Goal: Information Seeking & Learning: Learn about a topic

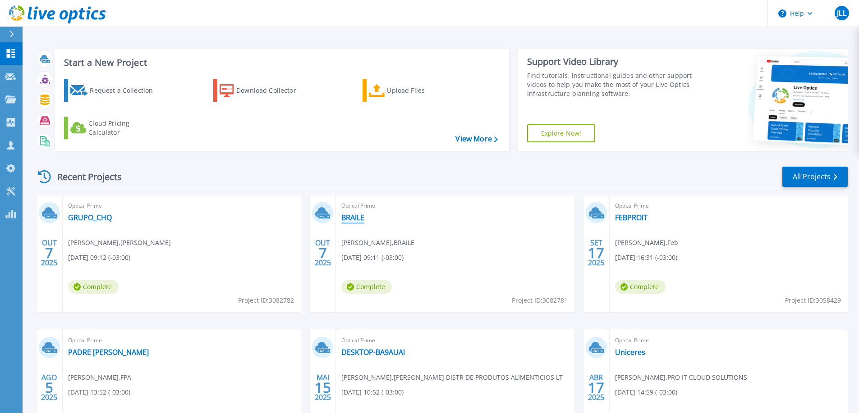
click at [357, 215] on link "BRAILE" at bounding box center [352, 217] width 23 height 9
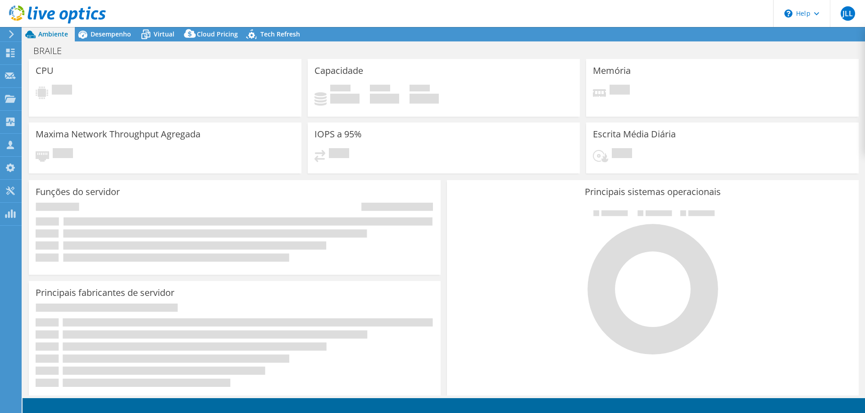
select select "USD"
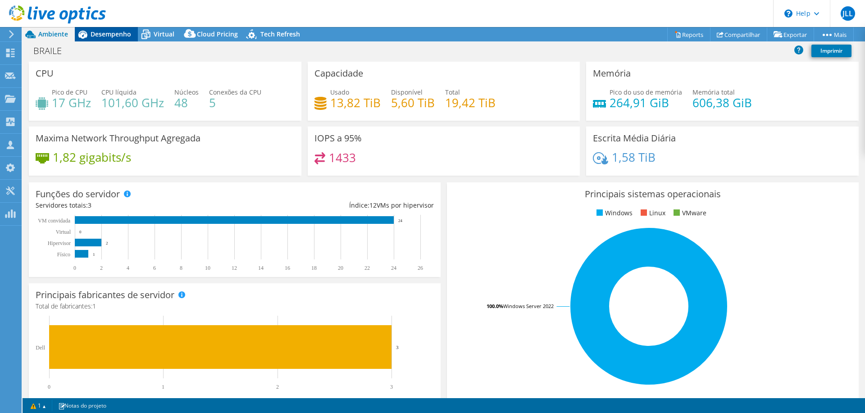
click at [88, 32] on icon at bounding box center [83, 35] width 16 height 16
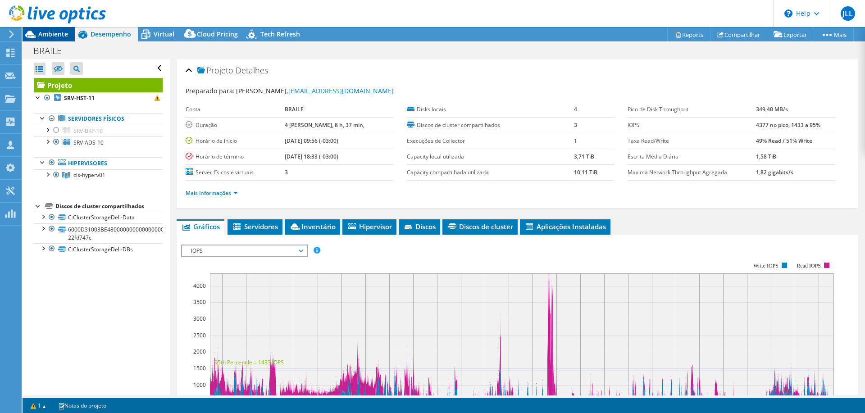
click at [50, 37] on span "Ambiente" at bounding box center [53, 34] width 30 height 9
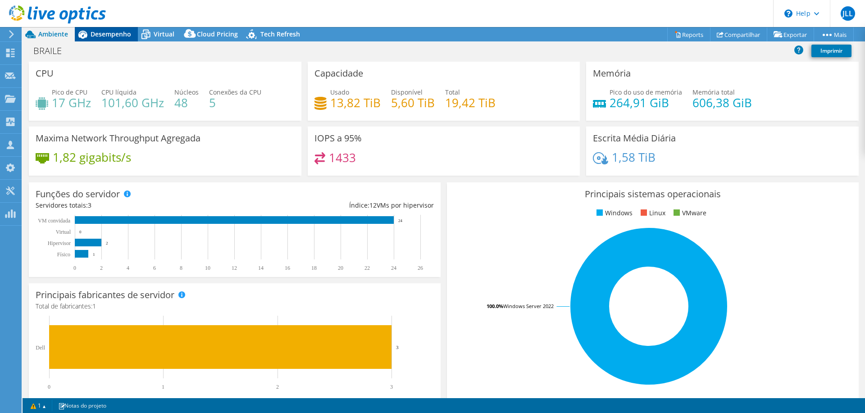
click at [115, 33] on span "Desempenho" at bounding box center [111, 34] width 41 height 9
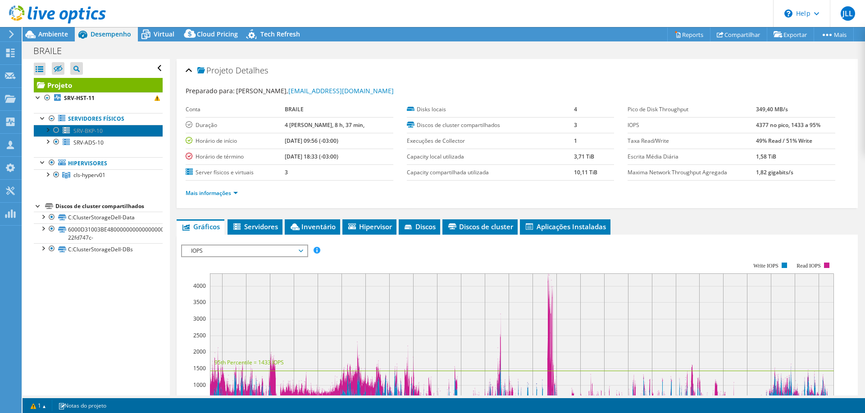
click at [89, 129] on span "SRV-BKP-10" at bounding box center [87, 131] width 29 height 8
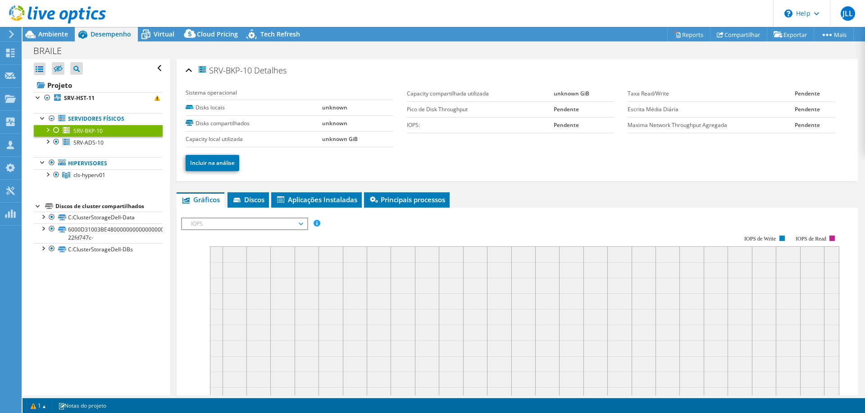
click at [59, 131] on div at bounding box center [56, 130] width 9 height 11
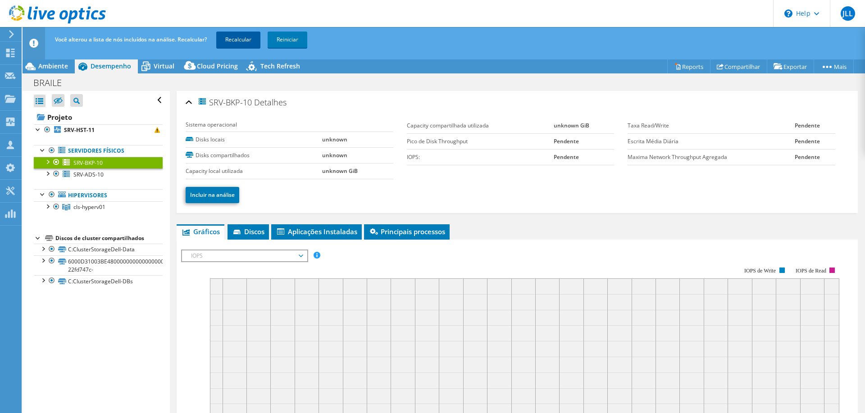
click at [246, 43] on link "Recalcular" at bounding box center [238, 40] width 44 height 16
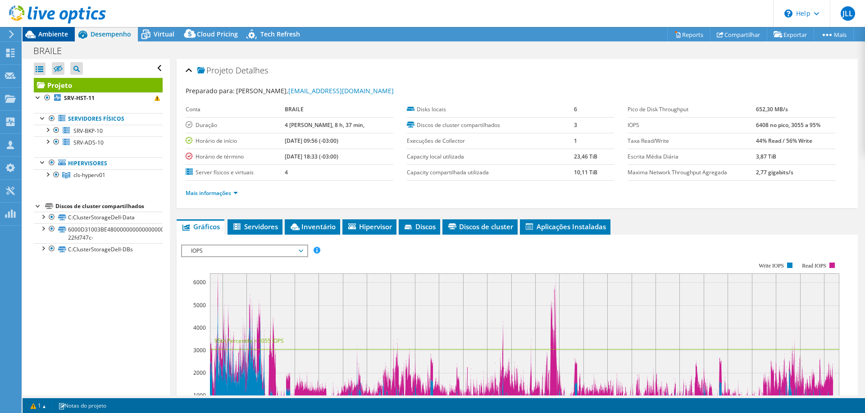
click at [55, 33] on span "Ambiente" at bounding box center [53, 34] width 30 height 9
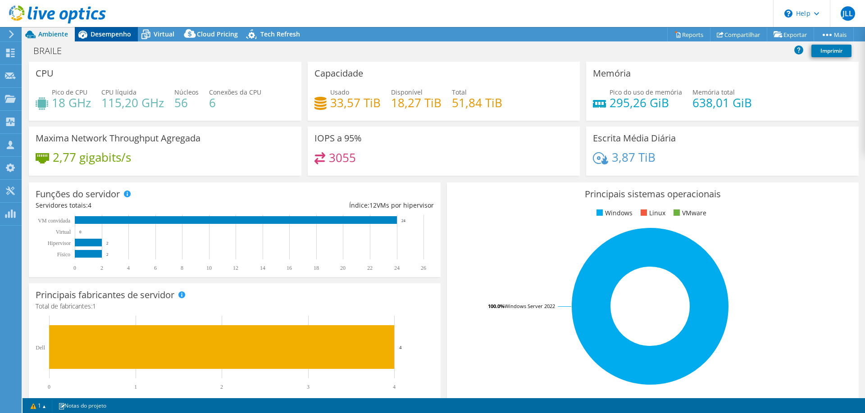
click at [100, 35] on span "Desempenho" at bounding box center [111, 34] width 41 height 9
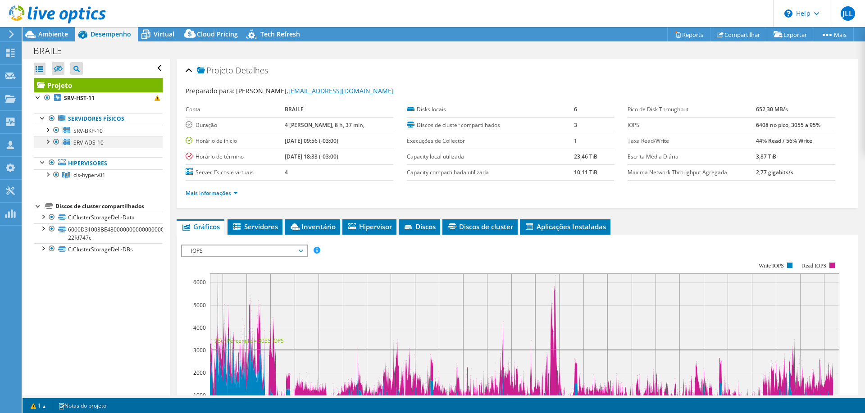
click at [59, 141] on div at bounding box center [56, 142] width 9 height 11
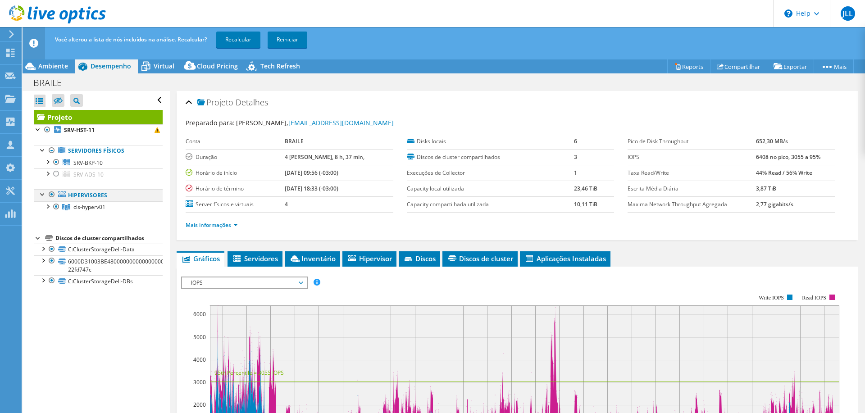
click at [48, 196] on div at bounding box center [51, 194] width 9 height 11
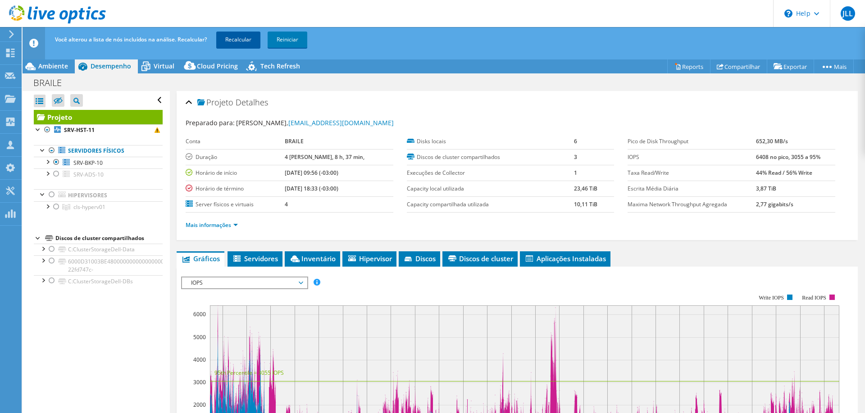
click at [236, 38] on link "Recalcular" at bounding box center [238, 40] width 44 height 16
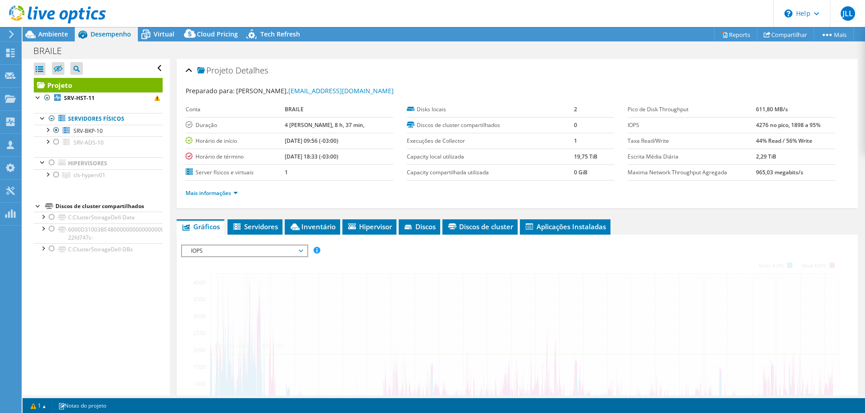
radio input "false"
radio input "true"
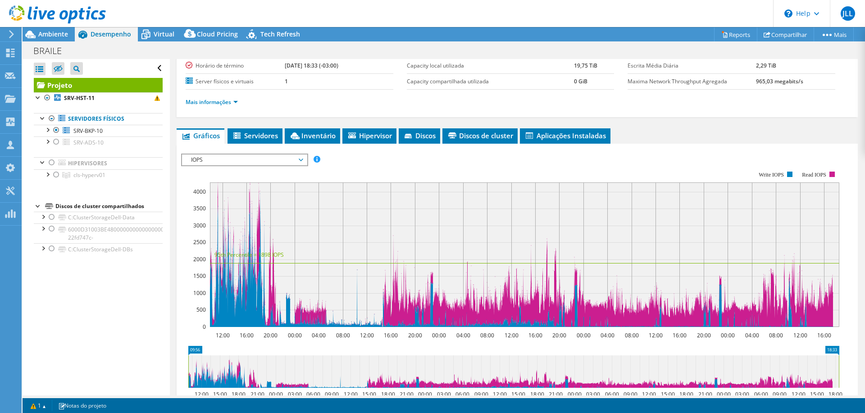
scroll to position [91, 0]
click at [227, 294] on icon at bounding box center [521, 259] width 623 height 133
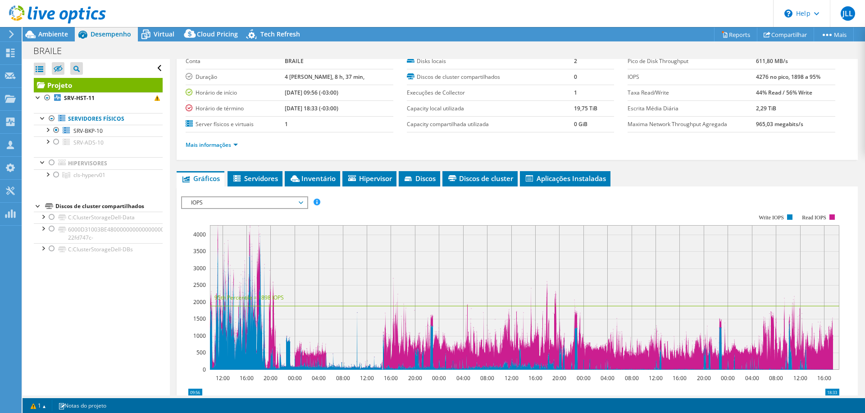
scroll to position [49, 0]
click at [60, 34] on span "Ambiente" at bounding box center [53, 34] width 30 height 9
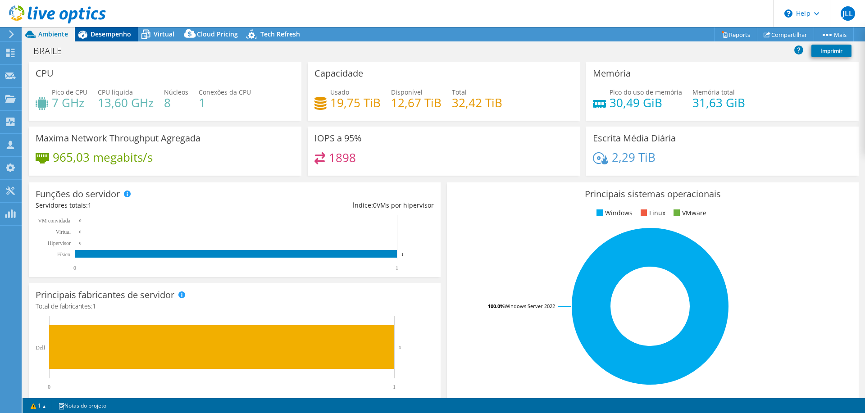
click at [108, 38] on div "Desempenho" at bounding box center [106, 34] width 63 height 14
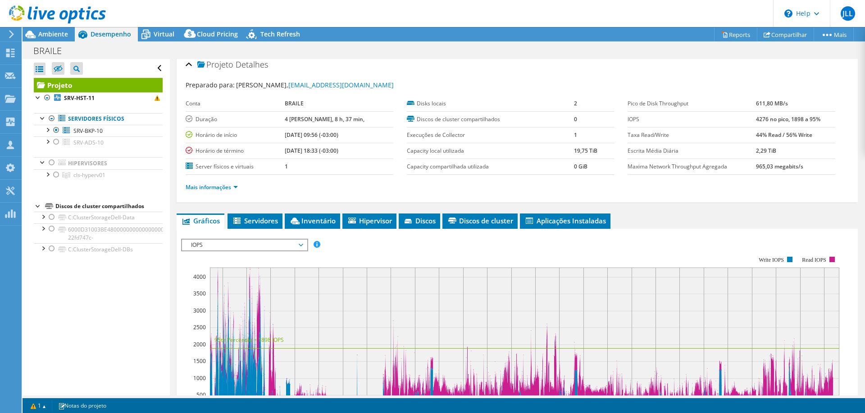
scroll to position [5, 0]
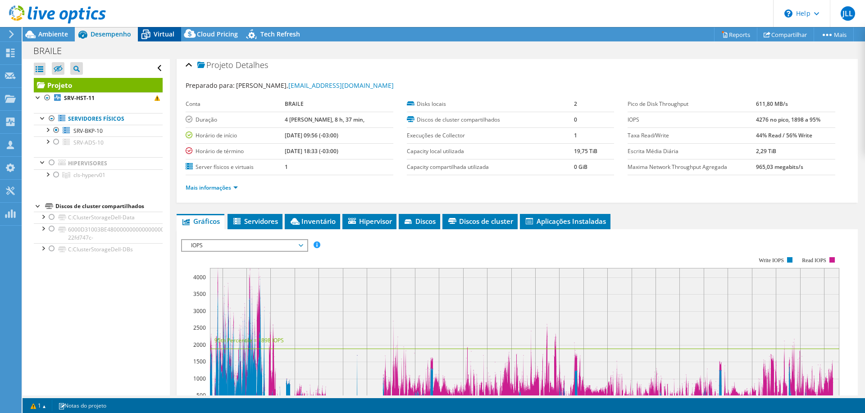
click at [156, 37] on span "Virtual" at bounding box center [164, 34] width 21 height 9
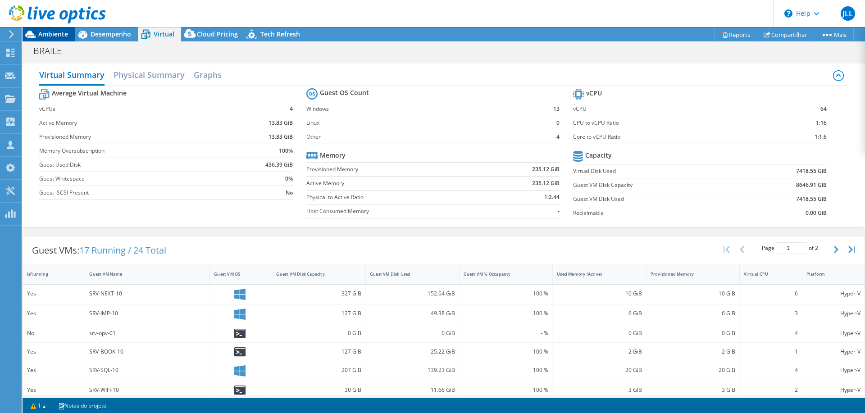
click at [41, 32] on span "Ambiente" at bounding box center [53, 34] width 30 height 9
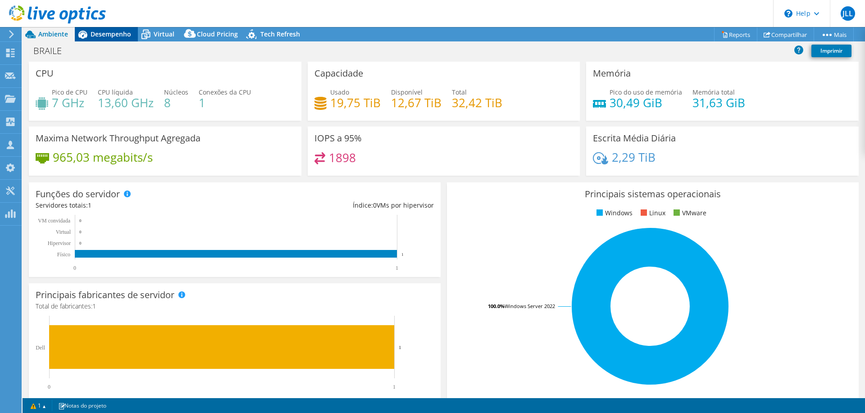
click at [117, 37] on span "Desempenho" at bounding box center [111, 34] width 41 height 9
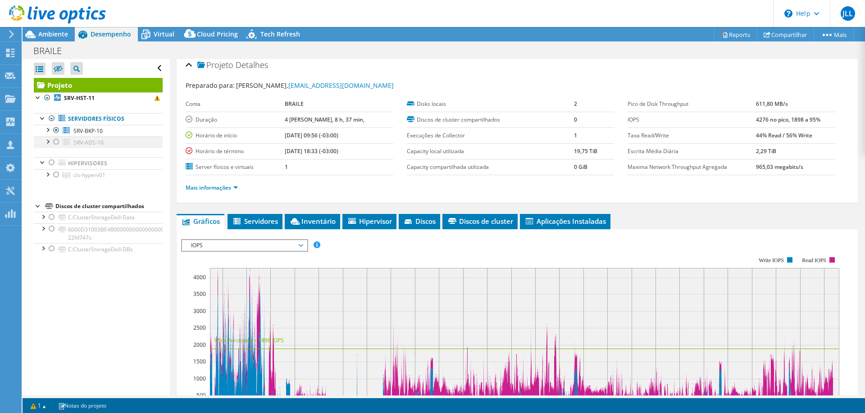
click at [57, 143] on div at bounding box center [56, 142] width 9 height 11
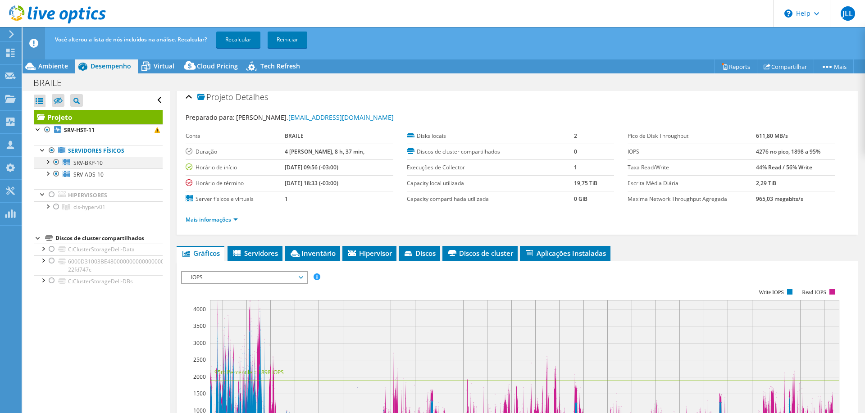
click at [56, 164] on div at bounding box center [56, 162] width 9 height 11
click at [240, 40] on link "Recalcular" at bounding box center [238, 40] width 44 height 16
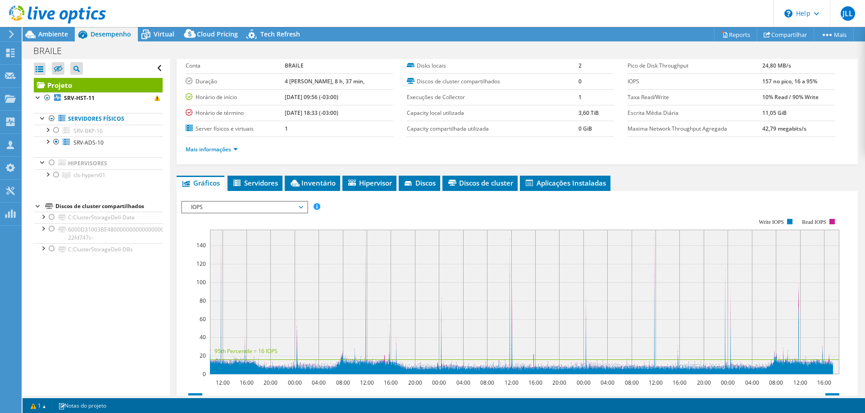
scroll to position [0, 0]
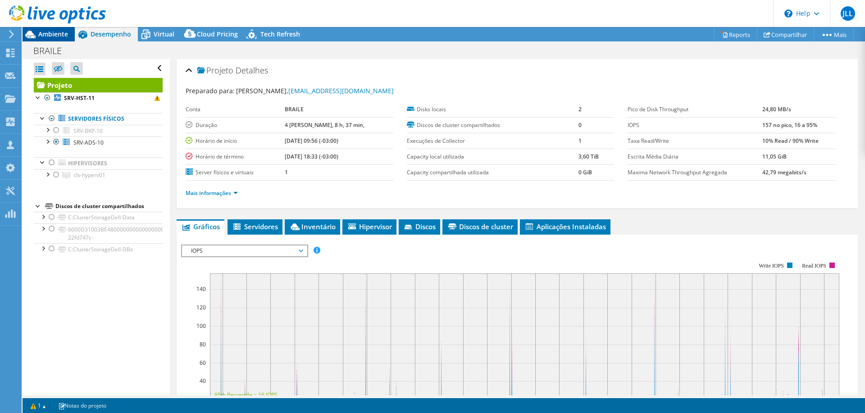
click at [51, 34] on span "Ambiente" at bounding box center [53, 34] width 30 height 9
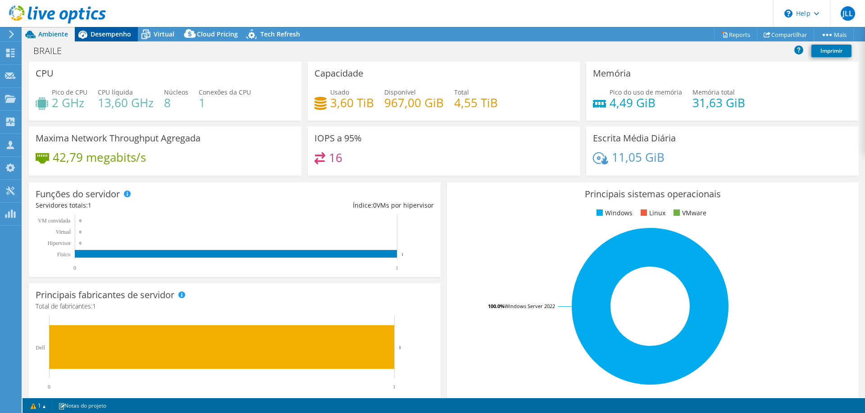
click at [107, 39] on div "Desempenho" at bounding box center [106, 34] width 63 height 14
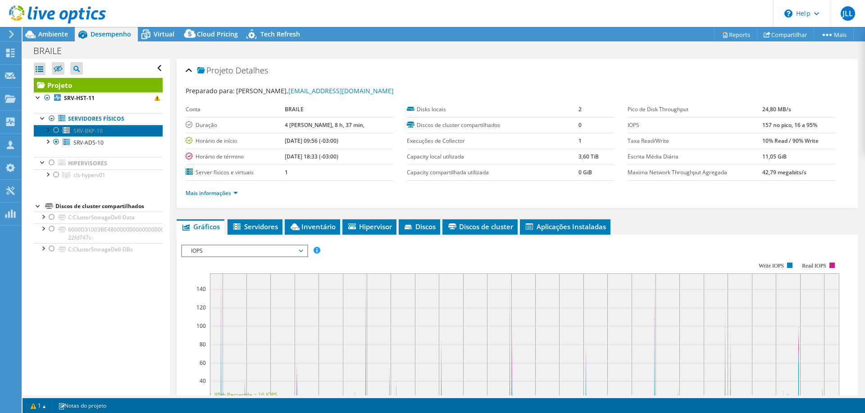
click at [83, 133] on span "SRV-BKP-10" at bounding box center [87, 131] width 29 height 8
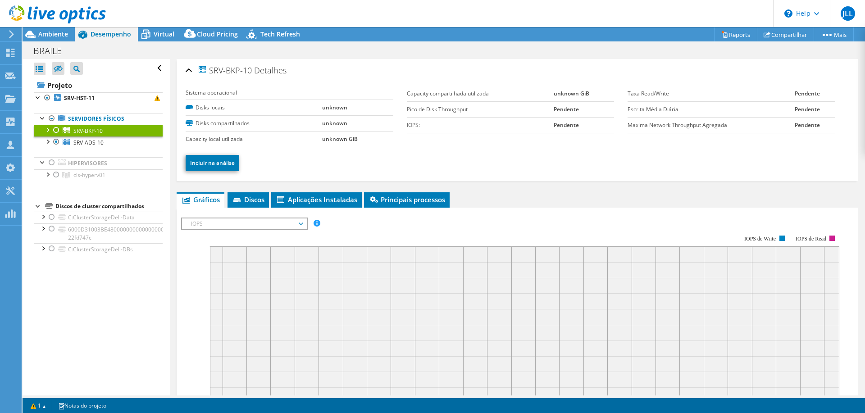
click at [54, 129] on div at bounding box center [56, 130] width 9 height 11
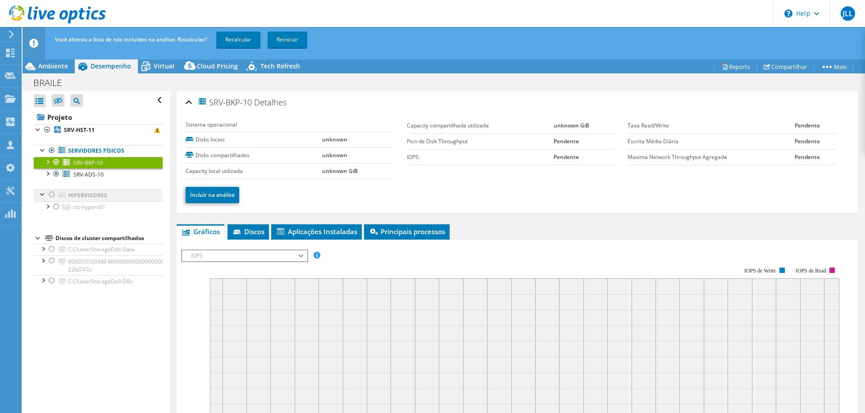
click at [53, 194] on div at bounding box center [51, 194] width 9 height 11
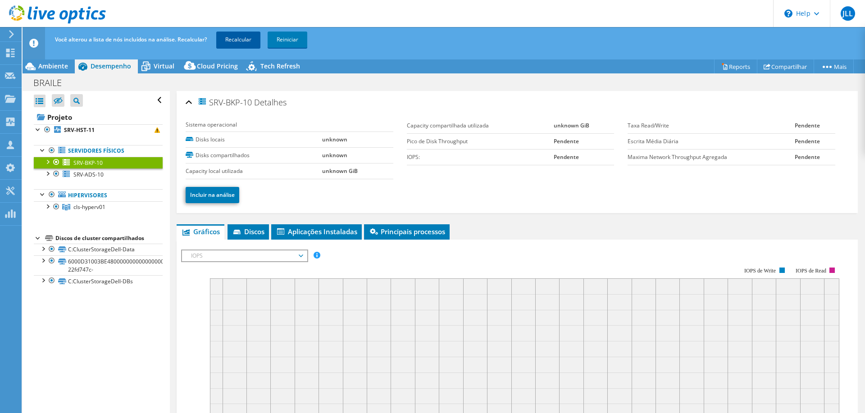
click at [229, 35] on link "Recalcular" at bounding box center [238, 40] width 44 height 16
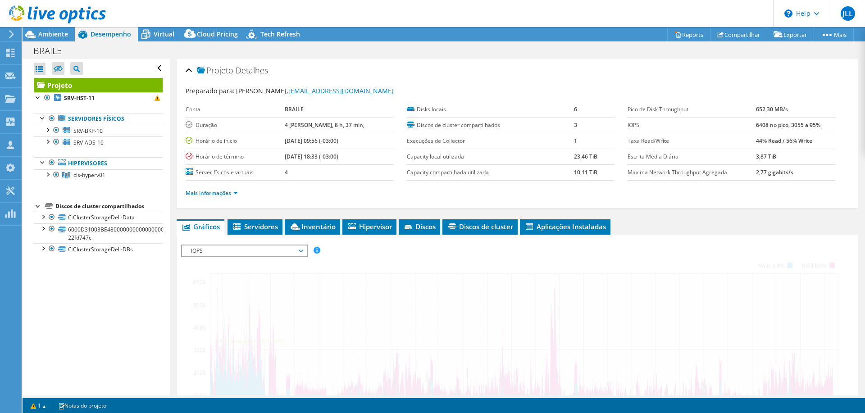
radio input "true"
radio input "false"
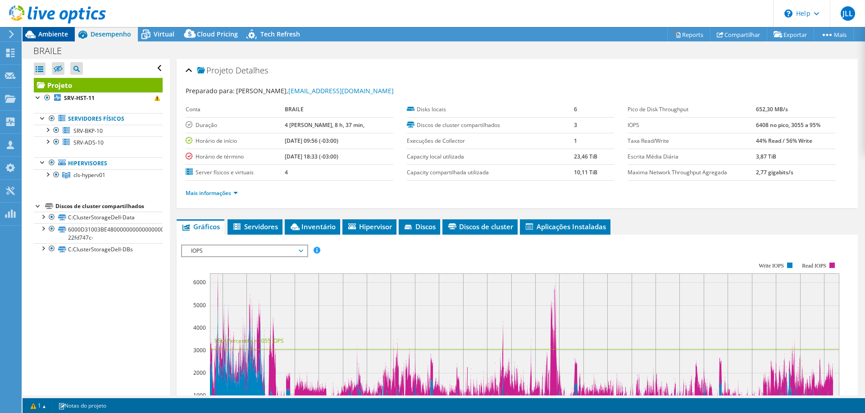
click at [47, 33] on span "Ambiente" at bounding box center [53, 34] width 30 height 9
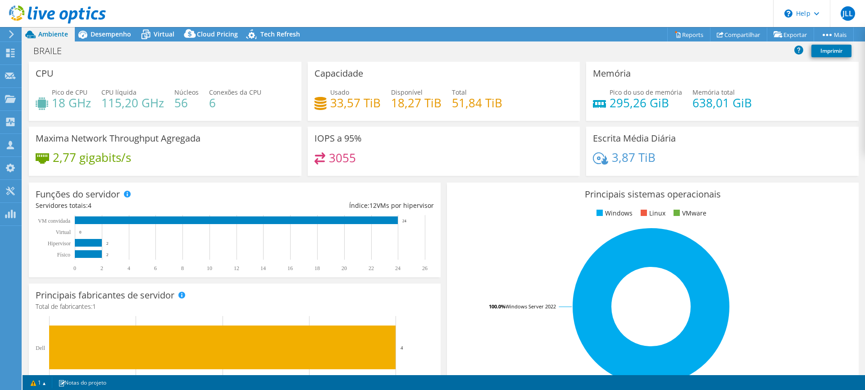
click at [18, 14] on icon at bounding box center [57, 14] width 97 height 18
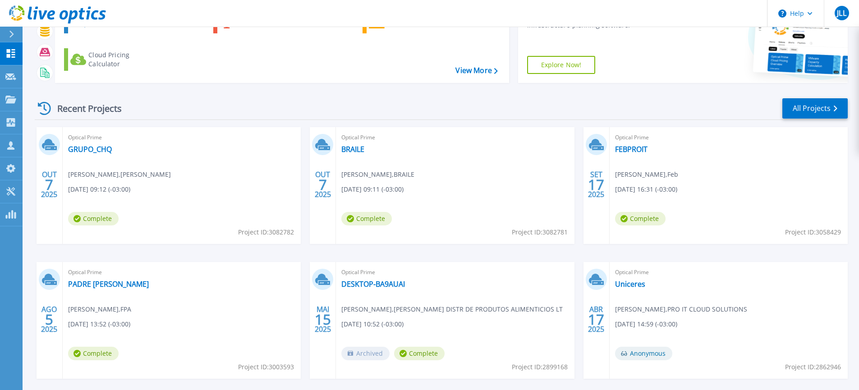
scroll to position [69, 0]
click at [352, 149] on link "BRAILE" at bounding box center [352, 148] width 23 height 9
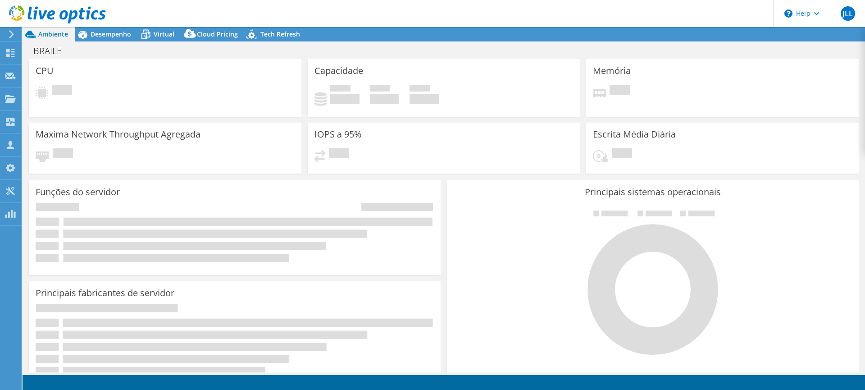
select select "USD"
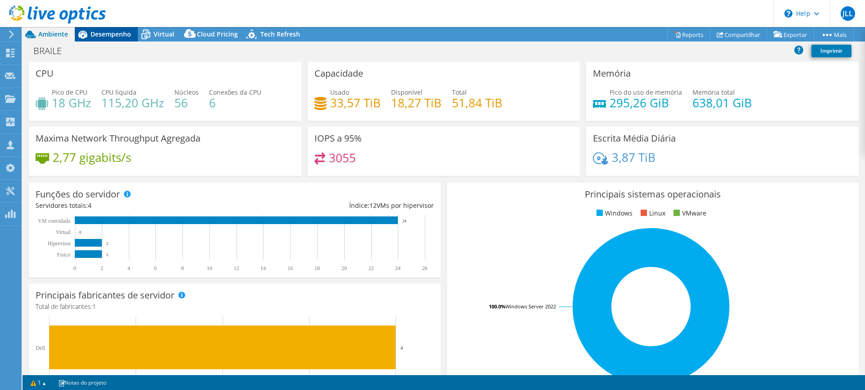
click at [96, 31] on span "Desempenho" at bounding box center [111, 34] width 41 height 9
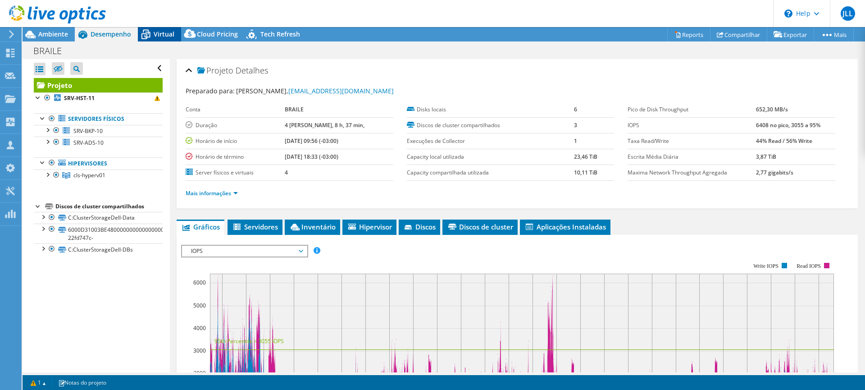
click at [158, 33] on span "Virtual" at bounding box center [164, 34] width 21 height 9
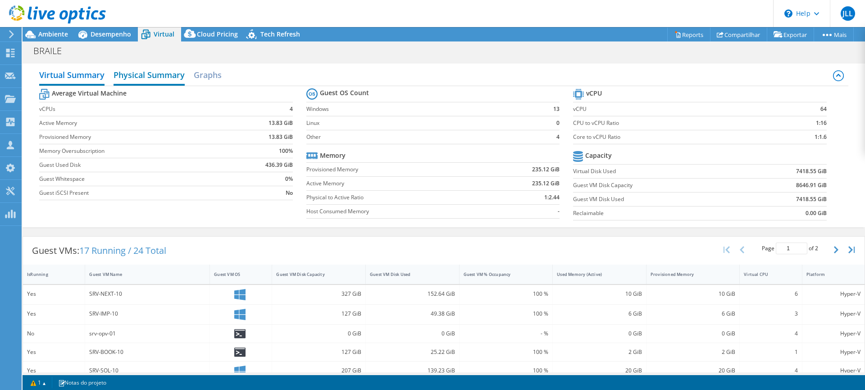
click at [143, 74] on h2 "Physical Summary" at bounding box center [149, 76] width 71 height 20
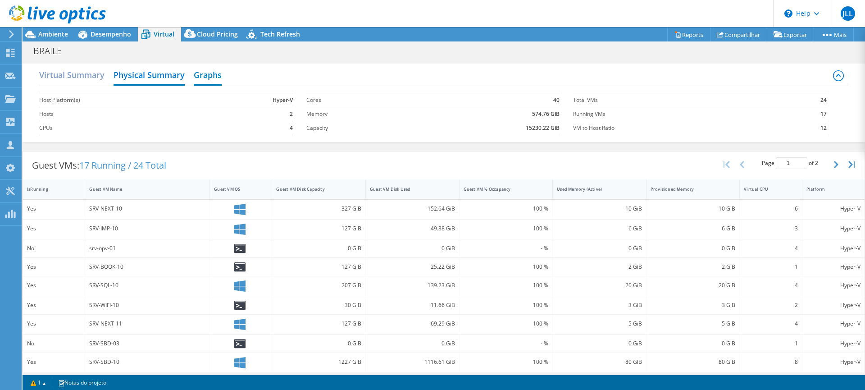
click at [209, 66] on h2 "Graphs" at bounding box center [208, 76] width 28 height 20
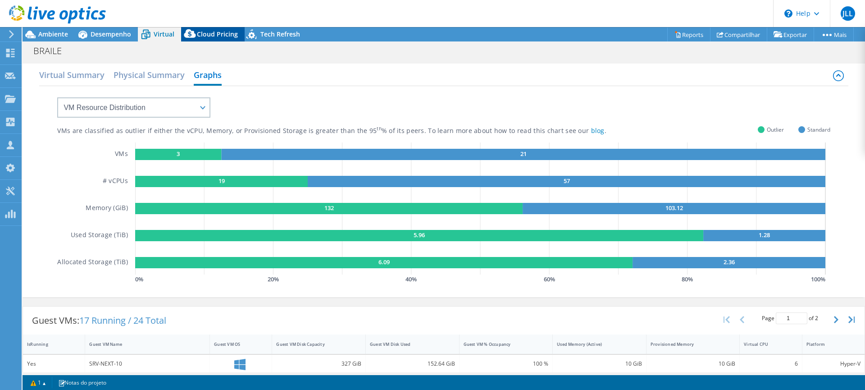
click at [217, 39] on div "Cloud Pricing" at bounding box center [213, 34] width 64 height 14
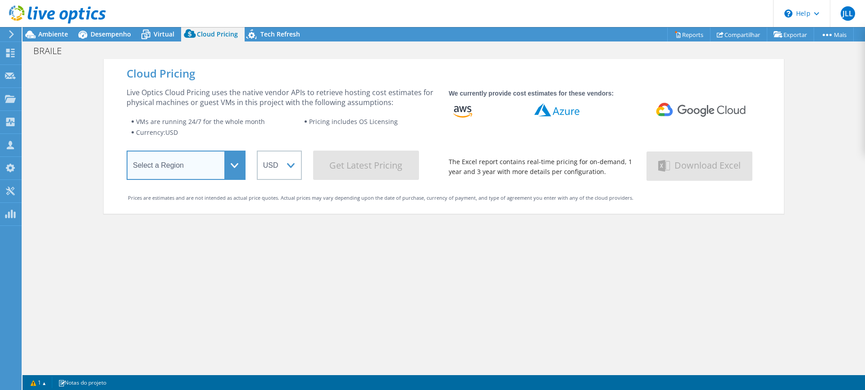
click at [225, 165] on select "Select a Region Asia Pacific (Hong Kong) Asia Pacific (Mumbai) Asia Pacific (Se…" at bounding box center [186, 165] width 119 height 29
select select "SouthAmerica"
click at [127, 152] on select "Select a Region Asia Pacific (Hong Kong) Asia Pacific (Mumbai) Asia Pacific (Se…" at bounding box center [186, 165] width 119 height 29
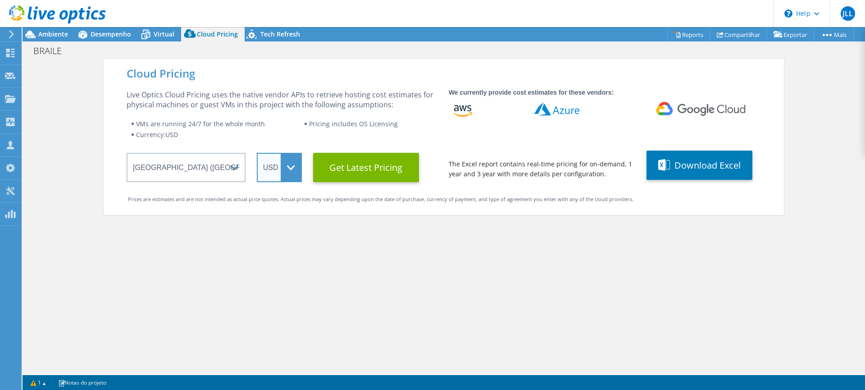
click at [283, 169] on select "ARS AUD BRL CAD CHF CLP CNY DKK EUR GBP HKD HUF INR JPY MXN MYR NOK NZD PEN SEK…" at bounding box center [279, 167] width 45 height 29
click at [257, 153] on select "ARS AUD BRL CAD CHF CLP CNY DKK EUR GBP HKD HUF INR JPY MXN MYR NOK NZD PEN SEK…" at bounding box center [279, 167] width 45 height 29
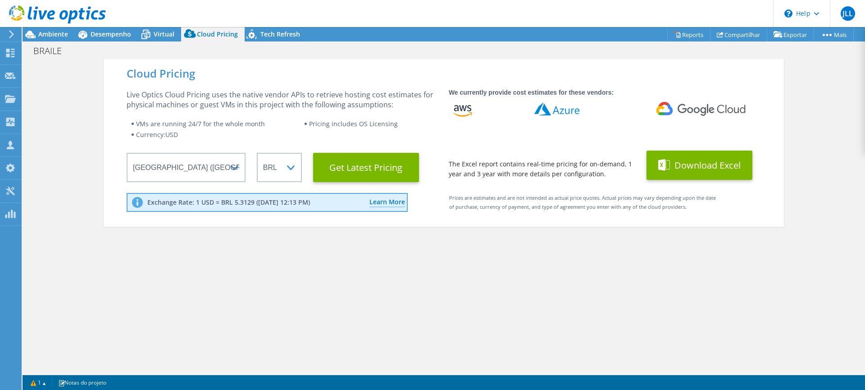
click at [695, 174] on button "Download Excel" at bounding box center [700, 165] width 106 height 29
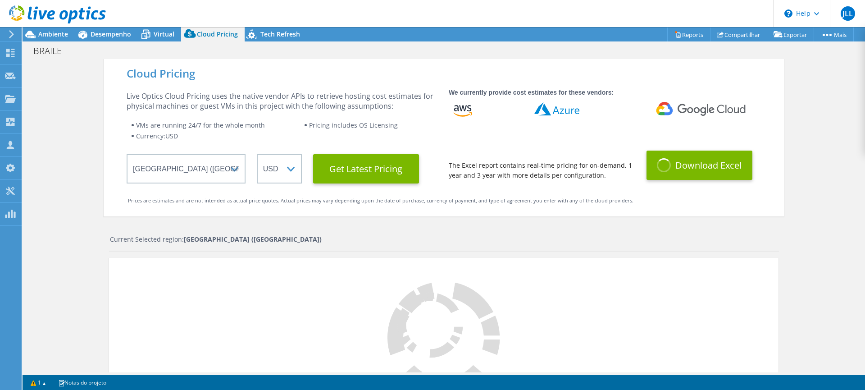
select select "BRL"
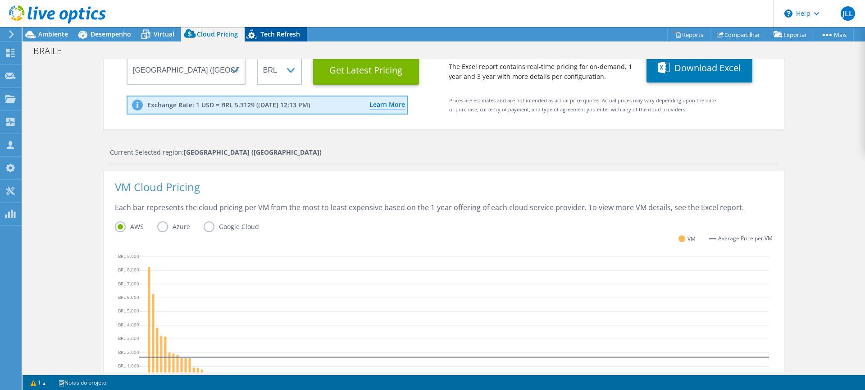
click at [277, 31] on span "Tech Refresh" at bounding box center [281, 34] width 40 height 9
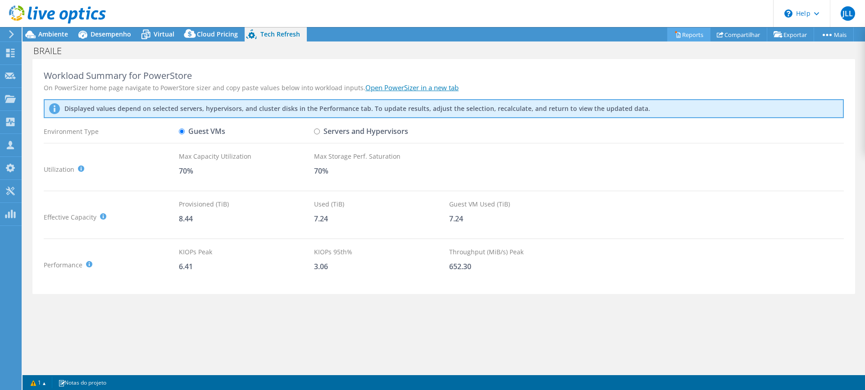
click at [685, 36] on link "Reports" at bounding box center [689, 34] width 43 height 14
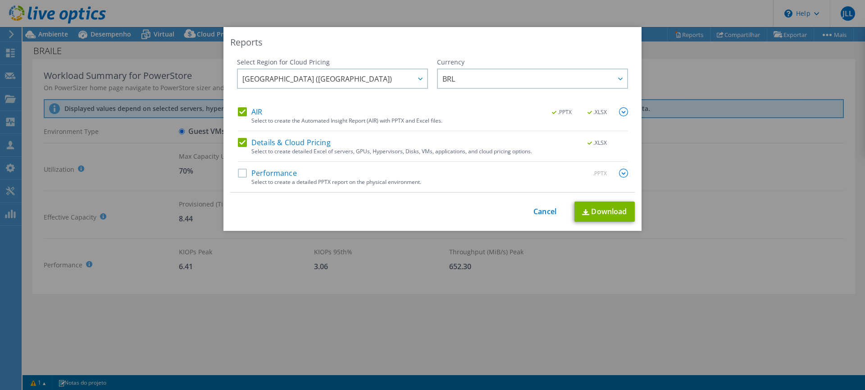
click at [292, 178] on label "Performance" at bounding box center [267, 173] width 59 height 9
click at [0, 0] on input "Performance" at bounding box center [0, 0] width 0 height 0
click at [592, 218] on link "Download" at bounding box center [605, 211] width 60 height 20
click at [549, 210] on link "Cancel" at bounding box center [545, 211] width 23 height 9
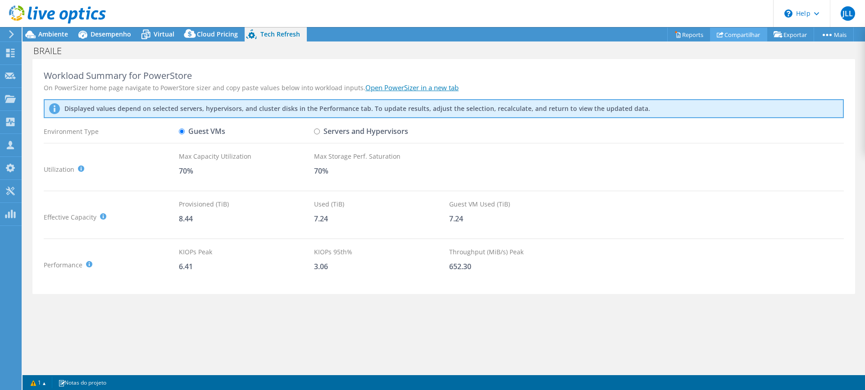
click at [728, 33] on link "Compartilhar" at bounding box center [738, 34] width 57 height 14
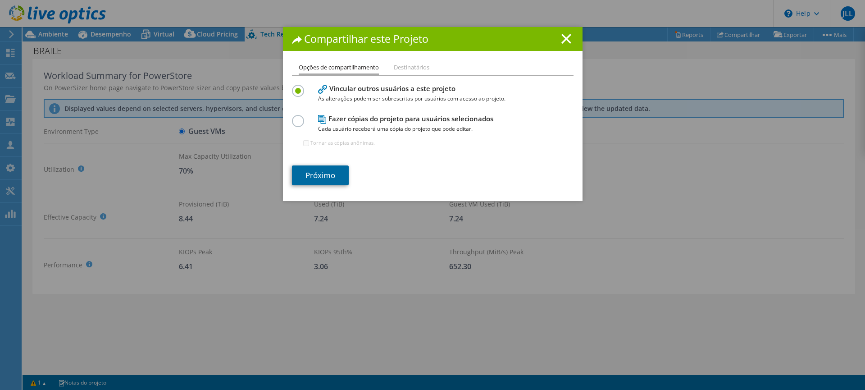
click at [329, 179] on link "Próximo" at bounding box center [320, 175] width 57 height 20
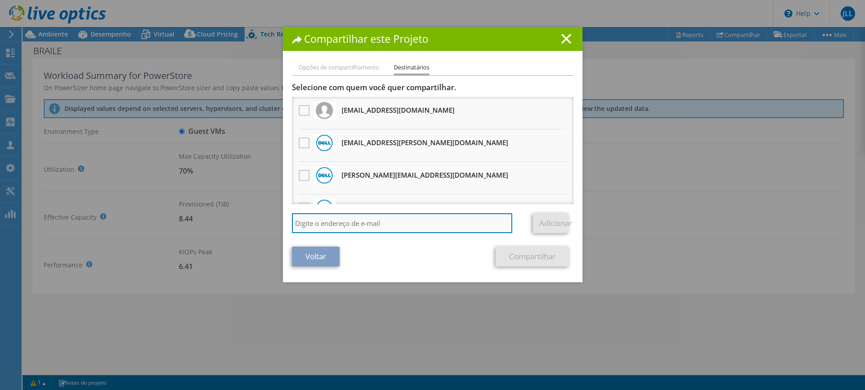
click at [331, 221] on input "search" at bounding box center [402, 223] width 221 height 20
type input "[EMAIL_ADDRESS][DOMAIN_NAME]"
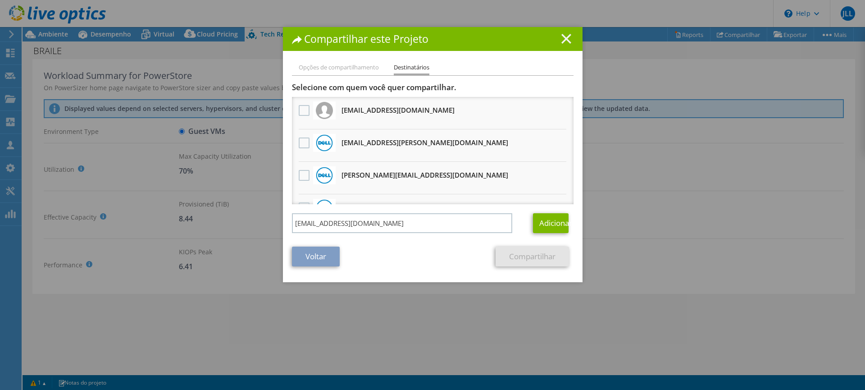
click at [567, 39] on icon at bounding box center [567, 39] width 10 height 10
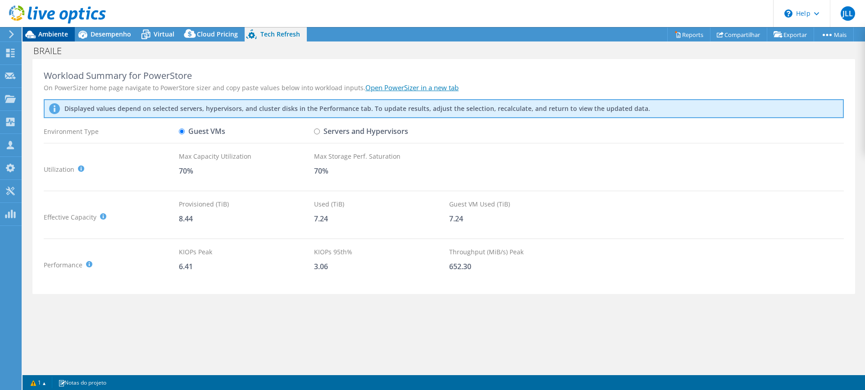
click at [54, 39] on div "Ambiente" at bounding box center [49, 34] width 52 height 14
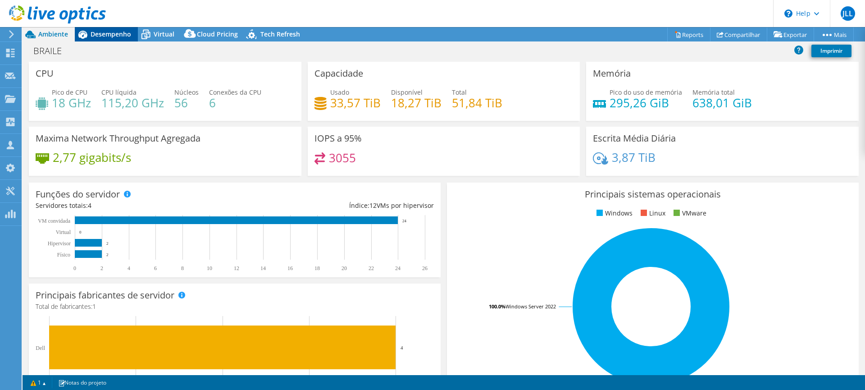
click at [107, 36] on span "Desempenho" at bounding box center [111, 34] width 41 height 9
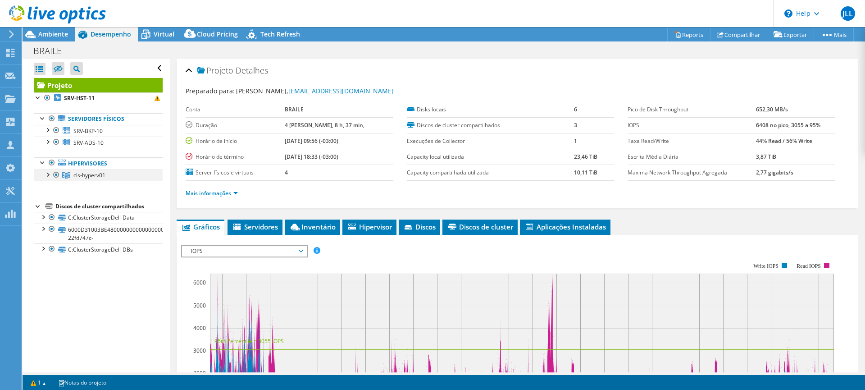
click at [50, 176] on div at bounding box center [47, 173] width 9 height 9
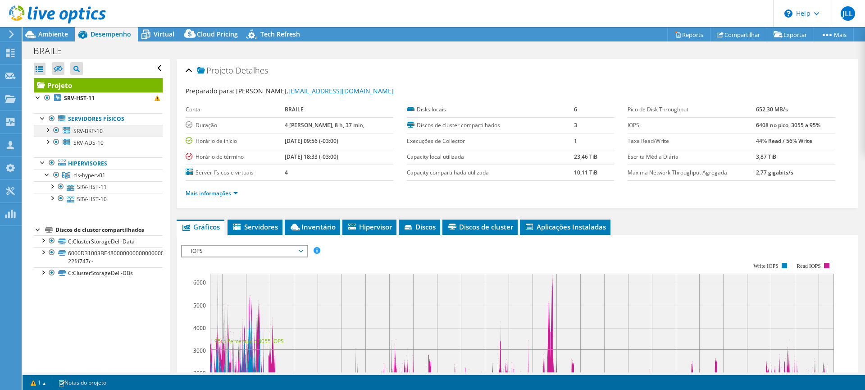
click at [56, 130] on div at bounding box center [56, 130] width 9 height 11
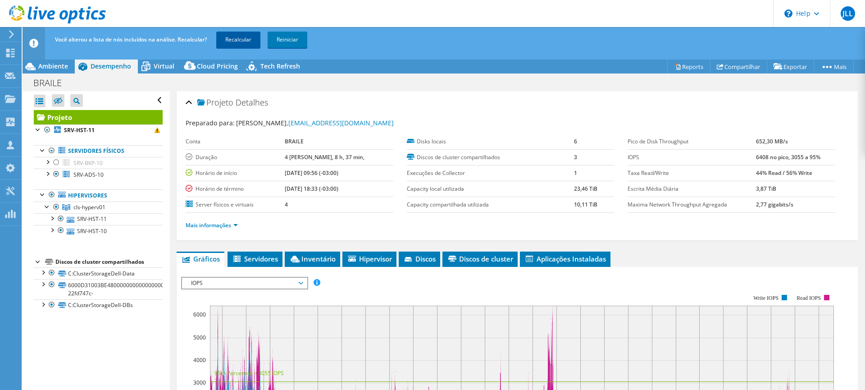
click at [252, 42] on link "Recalcular" at bounding box center [238, 40] width 44 height 16
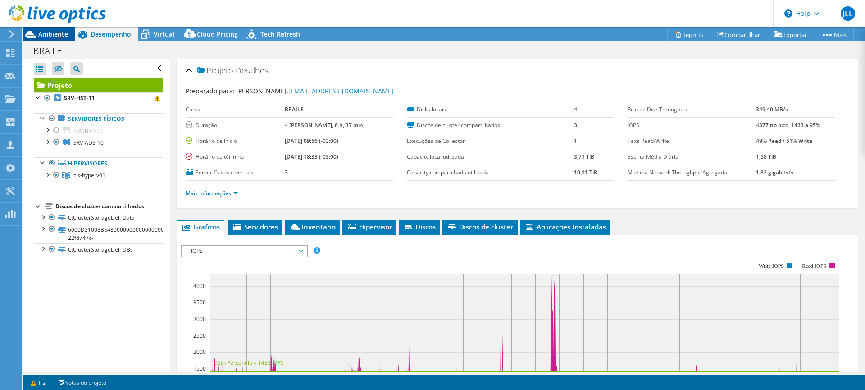
click at [53, 37] on span "Ambiente" at bounding box center [53, 34] width 30 height 9
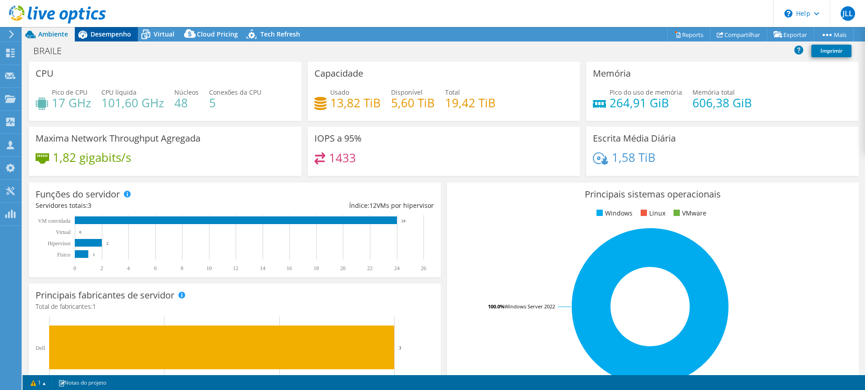
click at [103, 37] on span "Desempenho" at bounding box center [111, 34] width 41 height 9
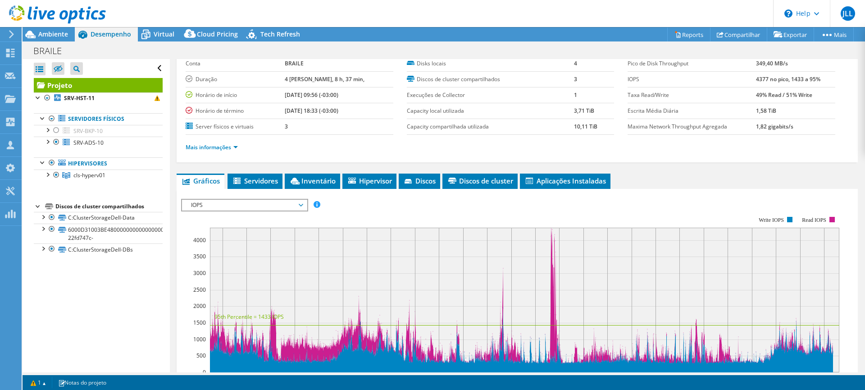
scroll to position [46, 0]
click at [218, 146] on link "Mais informações" at bounding box center [212, 147] width 52 height 8
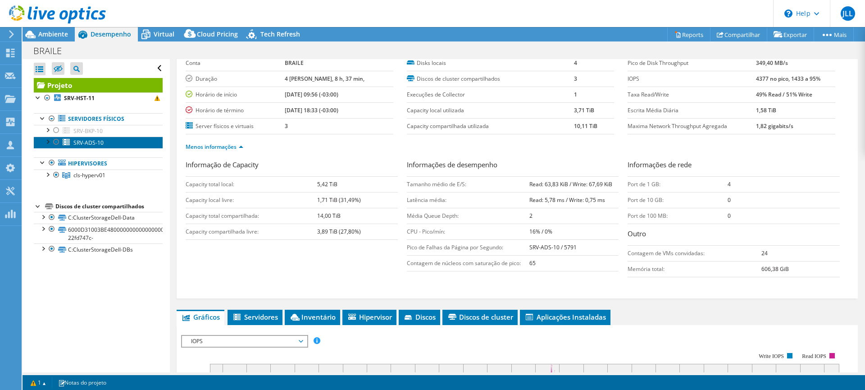
click at [91, 141] on span "SRV-ADS-10" at bounding box center [88, 143] width 30 height 8
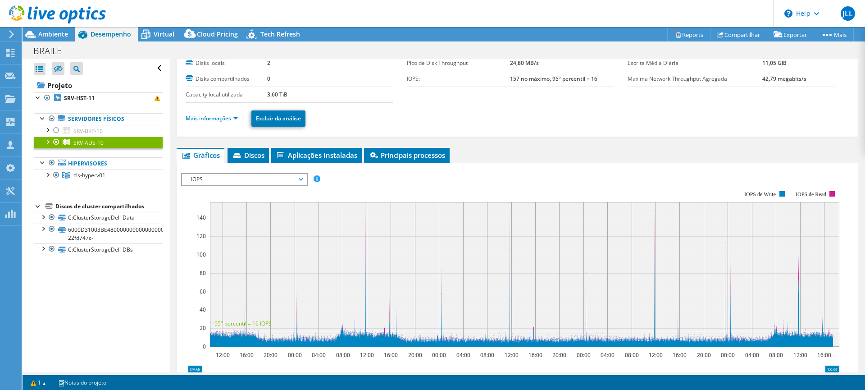
click at [198, 121] on link "Mais informações" at bounding box center [212, 118] width 52 height 8
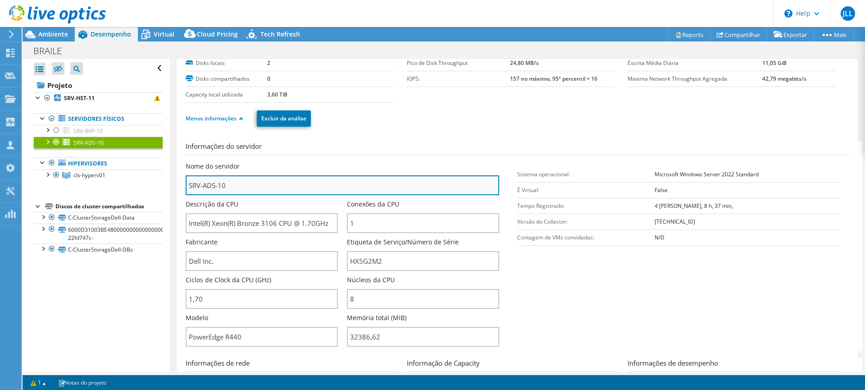
drag, startPoint x: 247, startPoint y: 182, endPoint x: 192, endPoint y: 183, distance: 55.4
click at [192, 183] on input "SRV-ADS-10" at bounding box center [343, 185] width 314 height 20
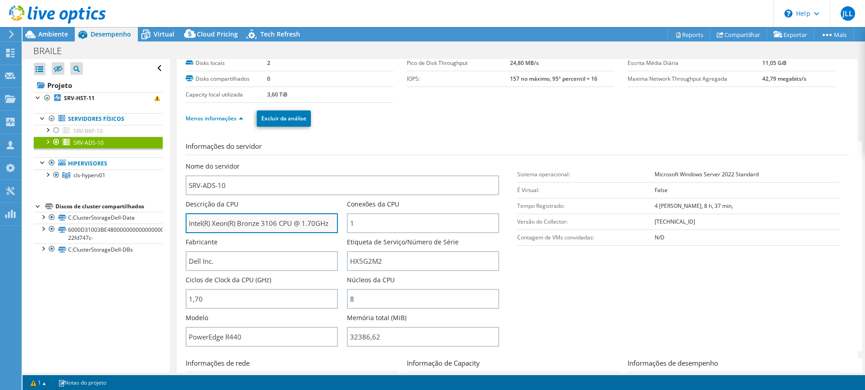
drag, startPoint x: 232, startPoint y: 227, endPoint x: 244, endPoint y: 229, distance: 12.4
click at [244, 229] on input "Intel(R) Xeon(R) Bronze 3106 CPU @ 1.70GHz" at bounding box center [262, 223] width 152 height 20
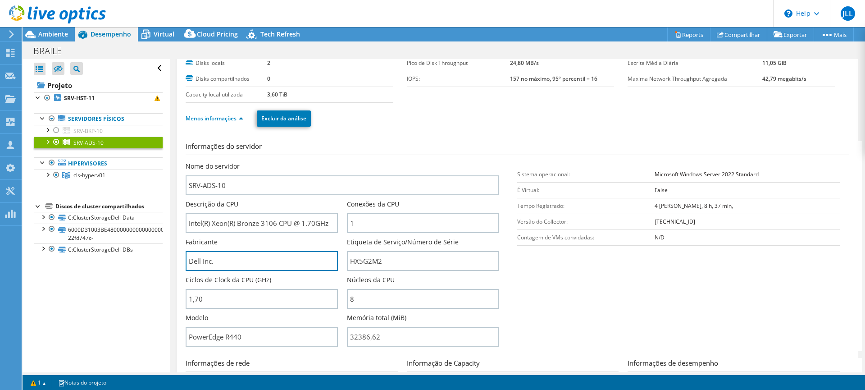
drag, startPoint x: 214, startPoint y: 263, endPoint x: 171, endPoint y: 256, distance: 43.7
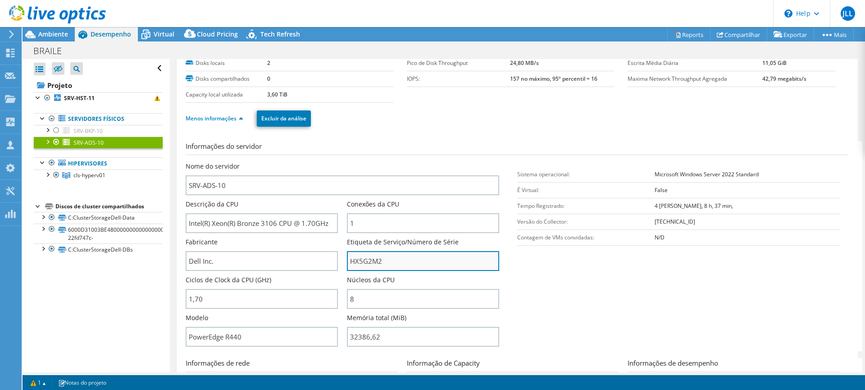
drag, startPoint x: 396, startPoint y: 262, endPoint x: 348, endPoint y: 263, distance: 47.3
click at [348, 263] on input "HX5G2M2" at bounding box center [423, 261] width 152 height 20
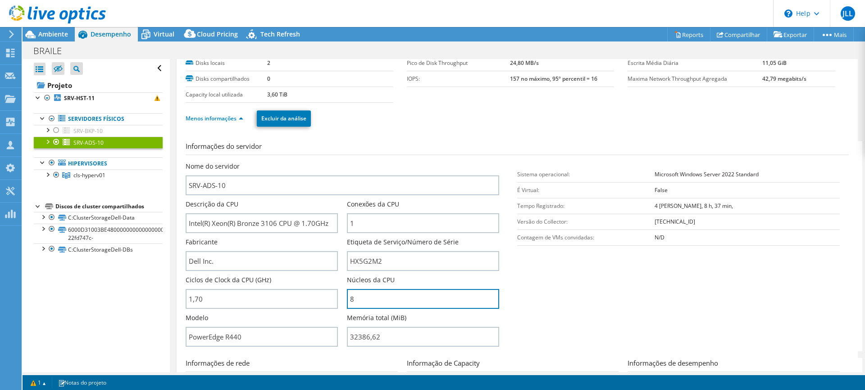
drag, startPoint x: 384, startPoint y: 295, endPoint x: 341, endPoint y: 304, distance: 43.8
click at [341, 162] on div "Nome do servidor SRV-ADS-10 Descrição da CPU Intel(R) Xeon(R) Bronze 3106 CPU @…" at bounding box center [347, 162] width 323 height 0
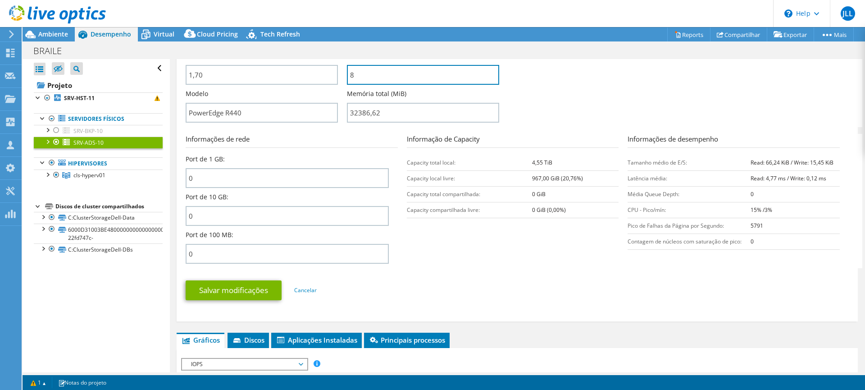
scroll to position [272, 0]
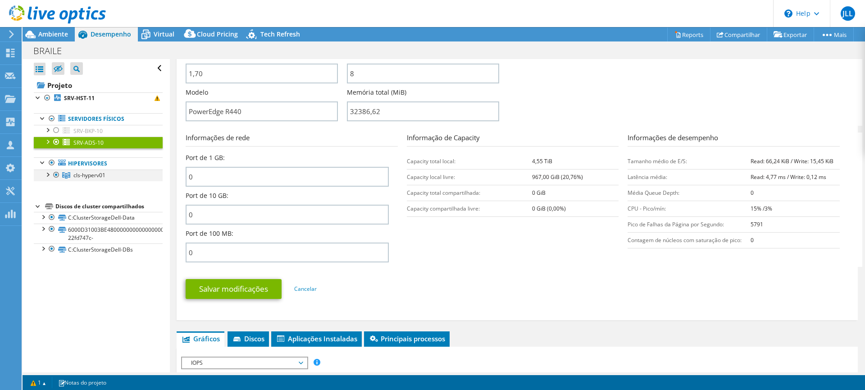
click at [48, 173] on div at bounding box center [47, 173] width 9 height 9
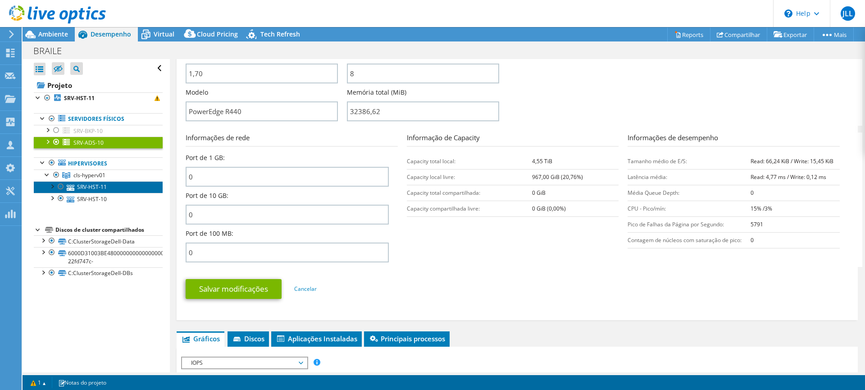
click at [90, 183] on link "SRV-HST-11" at bounding box center [98, 187] width 129 height 12
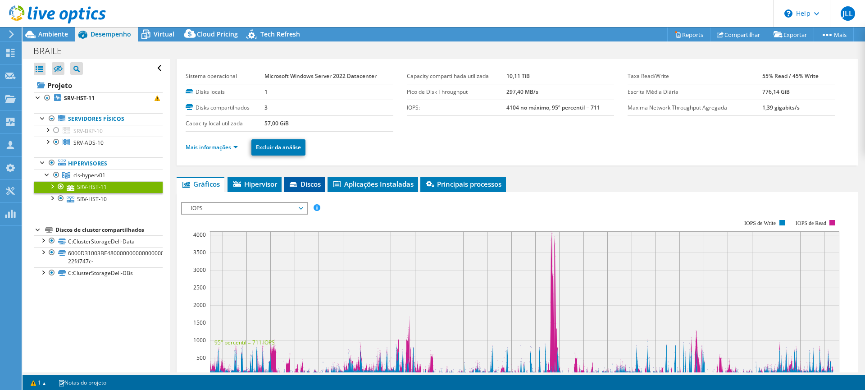
scroll to position [0, 0]
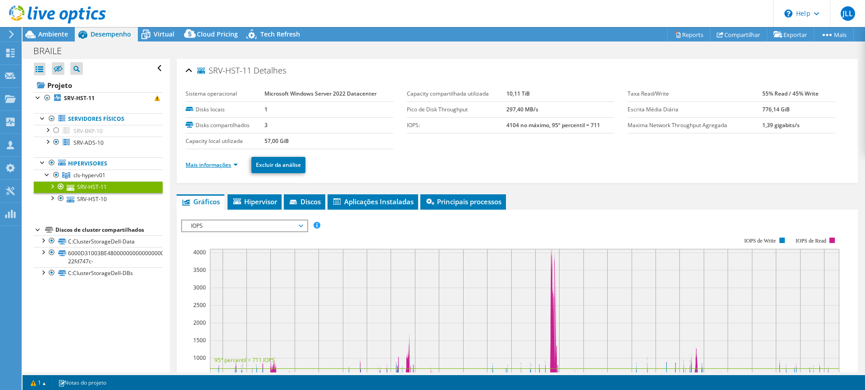
click at [209, 164] on link "Mais informações" at bounding box center [212, 165] width 52 height 8
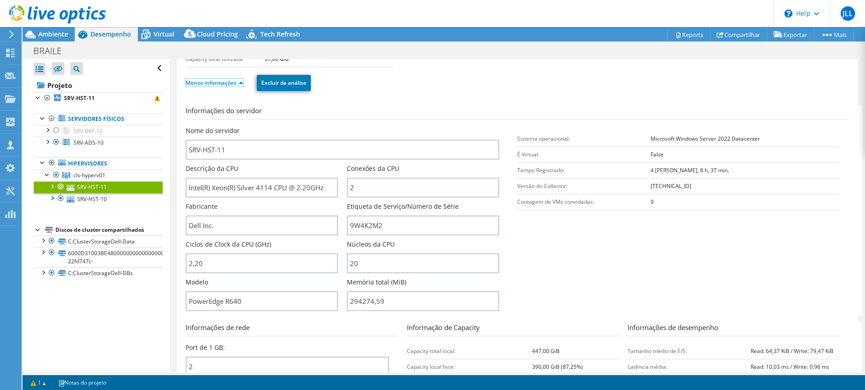
scroll to position [90, 0]
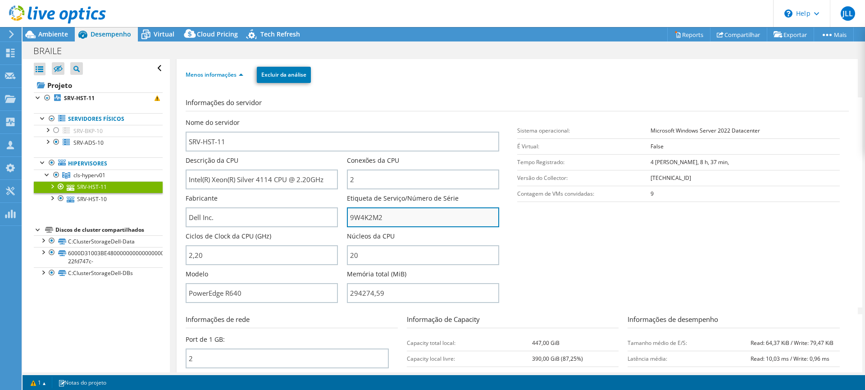
drag, startPoint x: 401, startPoint y: 215, endPoint x: 349, endPoint y: 219, distance: 52.0
click at [349, 218] on input "9W4K2M2" at bounding box center [423, 217] width 152 height 20
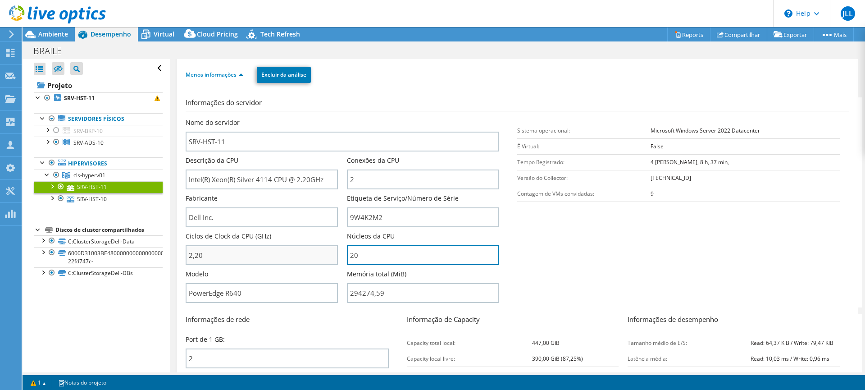
drag, startPoint x: 365, startPoint y: 257, endPoint x: 336, endPoint y: 258, distance: 28.9
click at [347, 258] on input "20" at bounding box center [423, 255] width 152 height 20
click at [97, 119] on link "Servidores físicos" at bounding box center [98, 119] width 129 height 12
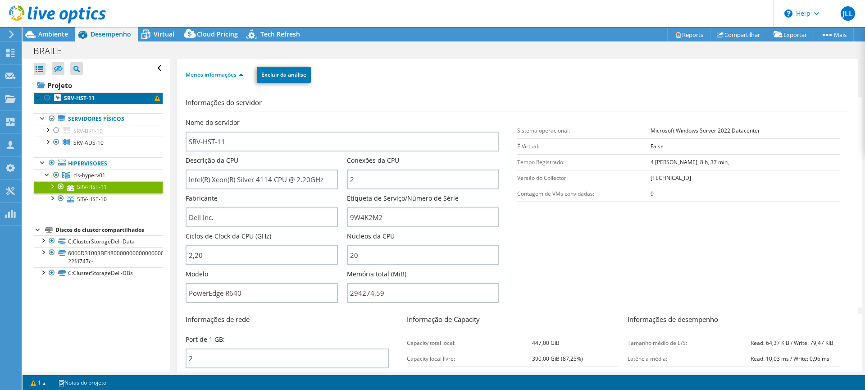
click at [87, 97] on b "SRV-HST-11" at bounding box center [79, 98] width 31 height 8
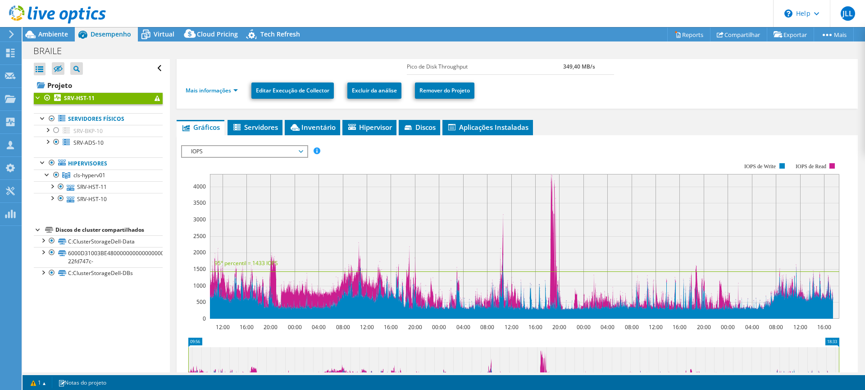
click at [242, 154] on span "IOPS" at bounding box center [245, 151] width 116 height 11
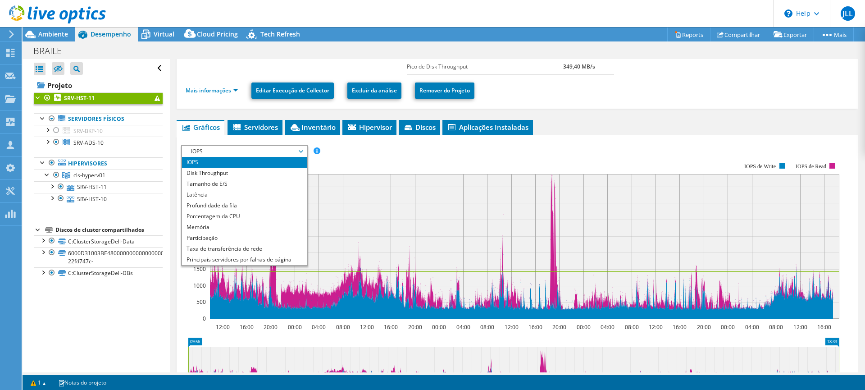
click at [199, 160] on li "IOPS" at bounding box center [244, 162] width 125 height 11
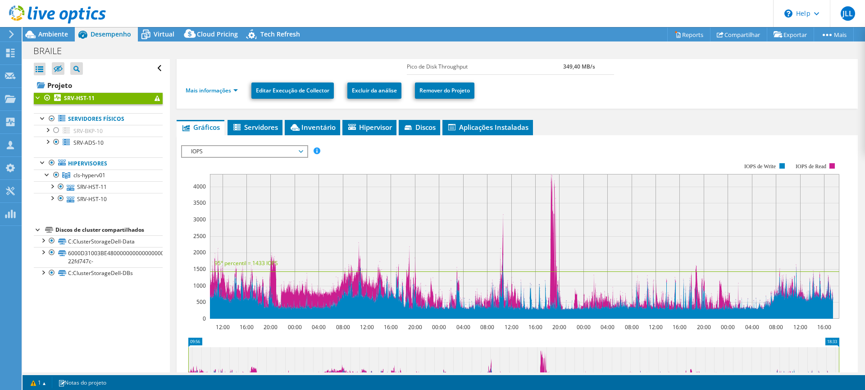
click at [231, 154] on span "IOPS" at bounding box center [245, 151] width 116 height 11
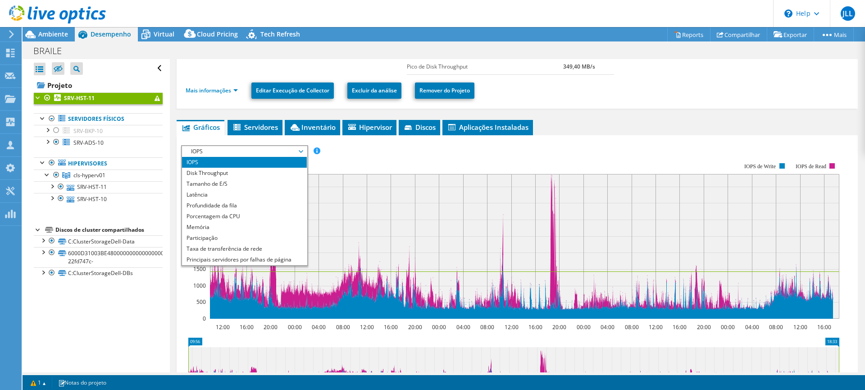
click at [232, 153] on span "IOPS" at bounding box center [245, 151] width 116 height 11
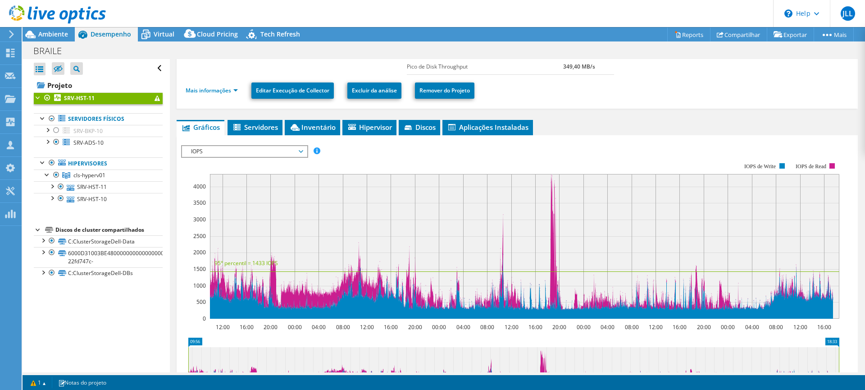
click at [242, 151] on span "IOPS" at bounding box center [245, 151] width 116 height 11
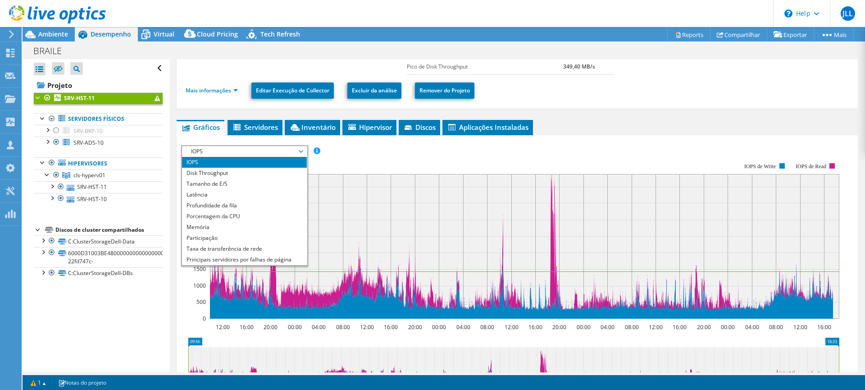
click at [242, 151] on span "IOPS" at bounding box center [245, 151] width 116 height 11
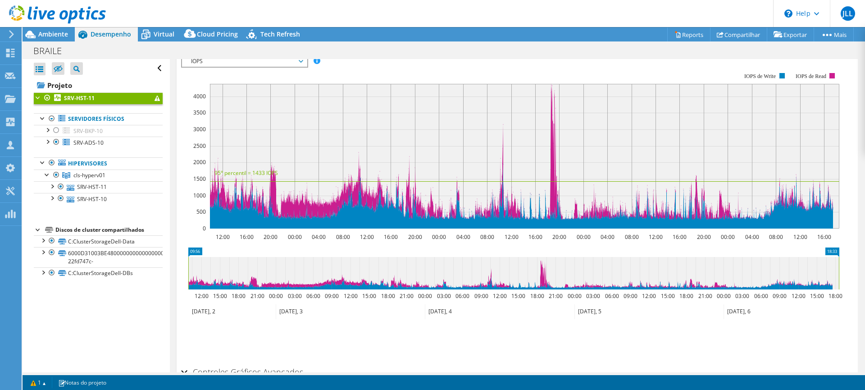
scroll to position [135, 0]
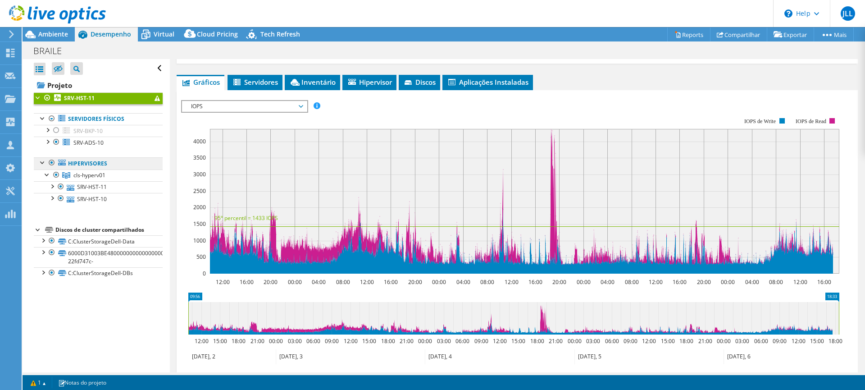
click at [101, 164] on link "Hipervisores" at bounding box center [98, 163] width 129 height 12
click at [97, 174] on span "cls-hyperv01" at bounding box center [89, 175] width 32 height 8
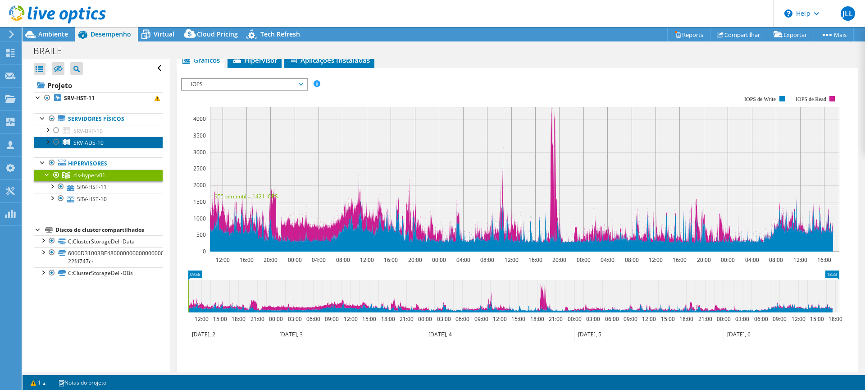
click at [107, 145] on link "SRV-ADS-10" at bounding box center [98, 143] width 129 height 12
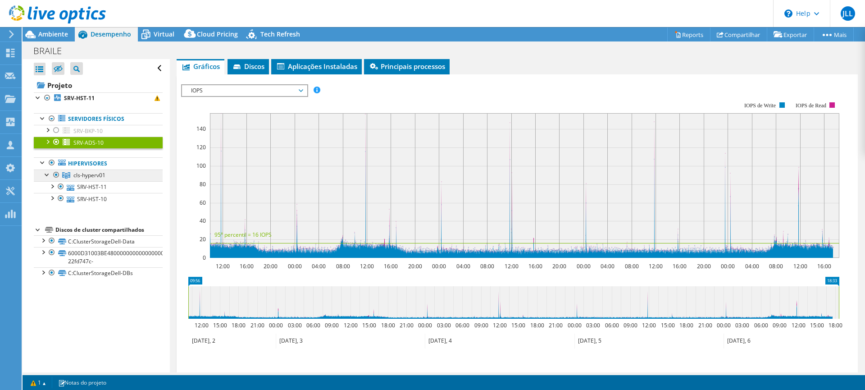
click at [90, 175] on span "cls-hyperv01" at bounding box center [89, 175] width 32 height 8
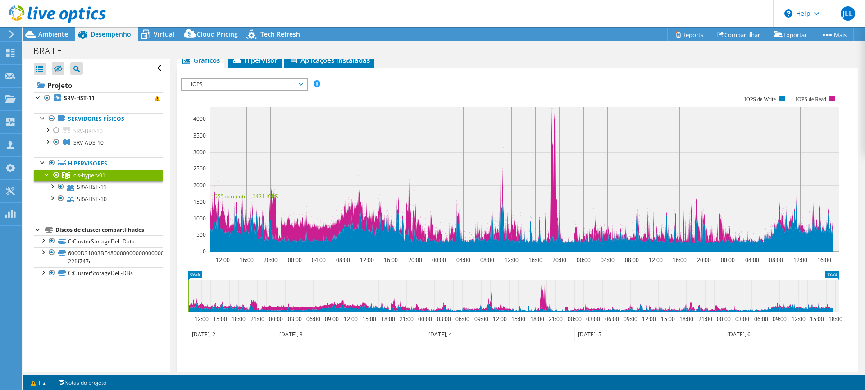
scroll to position [90, 0]
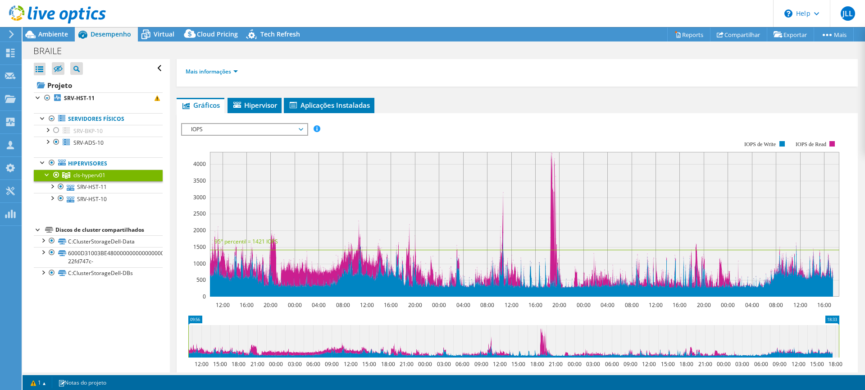
click at [274, 130] on span "IOPS" at bounding box center [245, 129] width 116 height 11
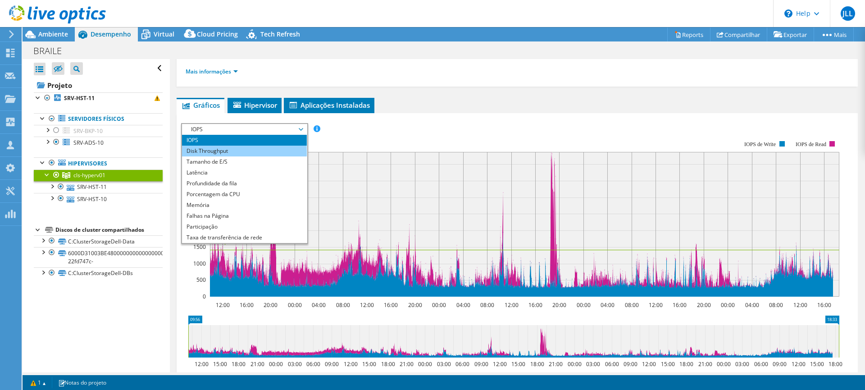
click at [266, 148] on li "Disk Throughput" at bounding box center [244, 151] width 125 height 11
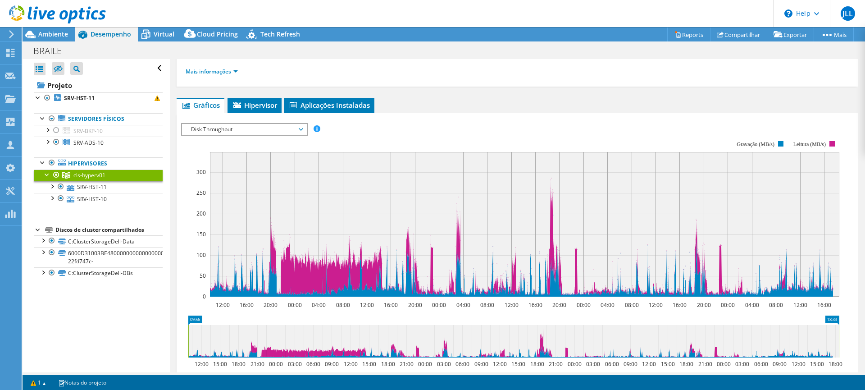
click at [260, 130] on span "Disk Throughput" at bounding box center [245, 129] width 116 height 11
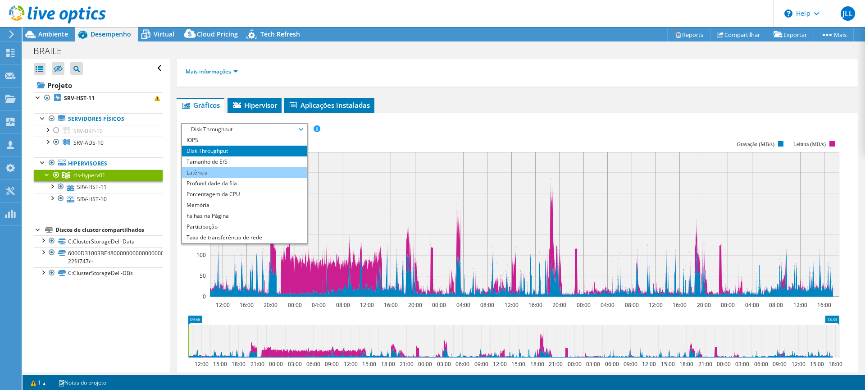
click at [239, 173] on li "Latência" at bounding box center [244, 172] width 125 height 11
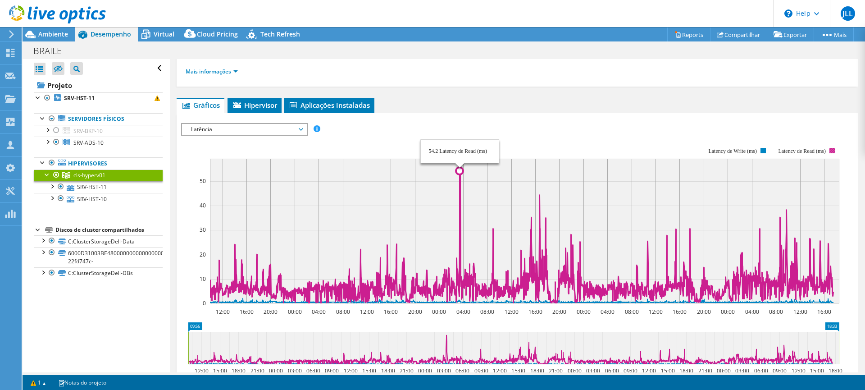
click at [460, 162] on icon at bounding box center [521, 231] width 623 height 145
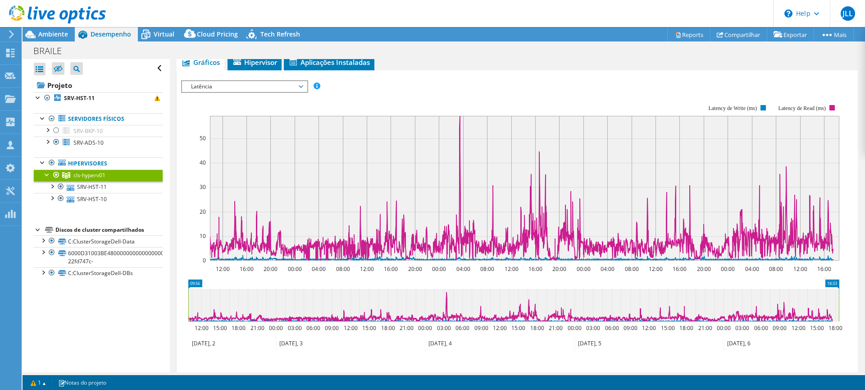
scroll to position [135, 0]
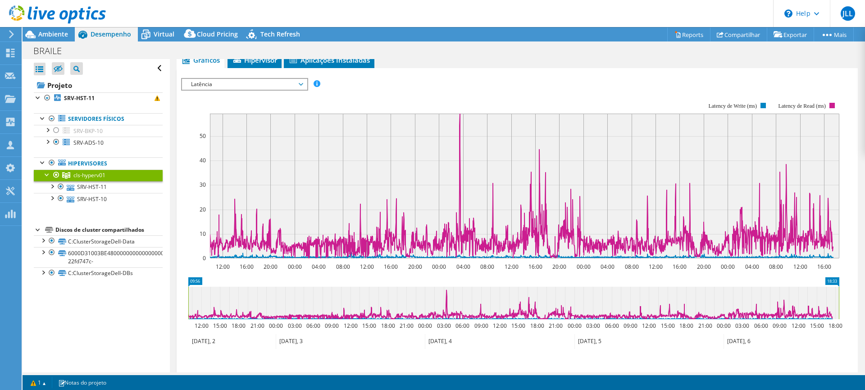
click at [186, 296] on icon "18:33 09:56 12:00 15:00 18:00 21:00 00:00 03:00 06:00 09:00 12:00 15:00 18:00 2…" at bounding box center [513, 313] width 665 height 72
drag, startPoint x: 188, startPoint y: 295, endPoint x: 289, endPoint y: 303, distance: 101.3
click at [193, 295] on rect at bounding box center [193, 303] width 4 height 32
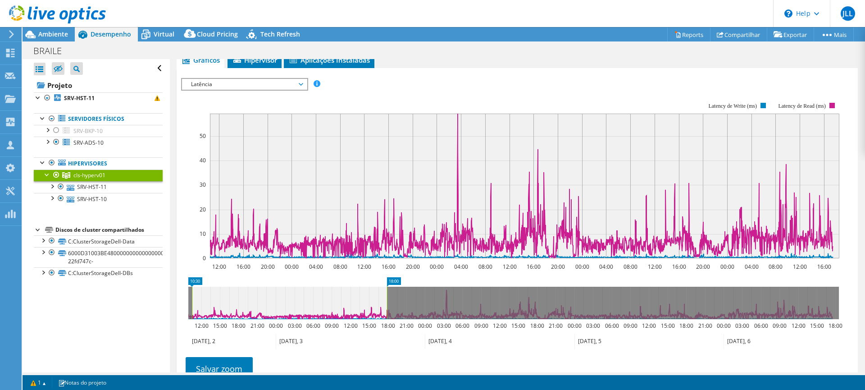
drag, startPoint x: 841, startPoint y: 302, endPoint x: 388, endPoint y: 293, distance: 453.1
click at [388, 293] on rect at bounding box center [387, 303] width 4 height 32
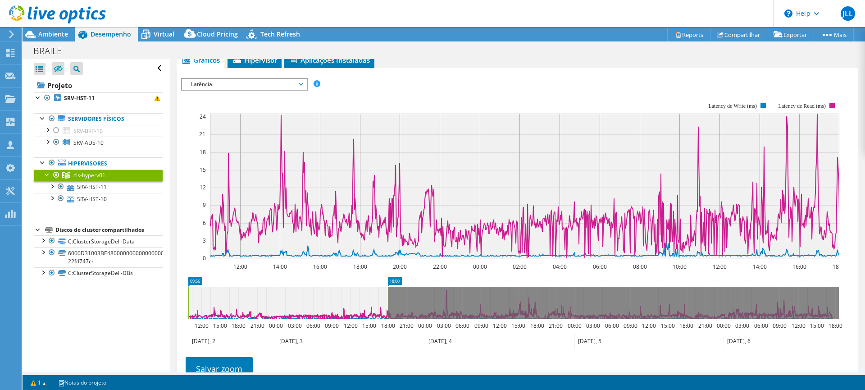
drag, startPoint x: 192, startPoint y: 302, endPoint x: 178, endPoint y: 303, distance: 14.0
click at [178, 303] on section "IOPS Disk Throughput Tamanho de E/S Latência Profundidade da fila Porcentagem d…" at bounding box center [518, 253] width 682 height 371
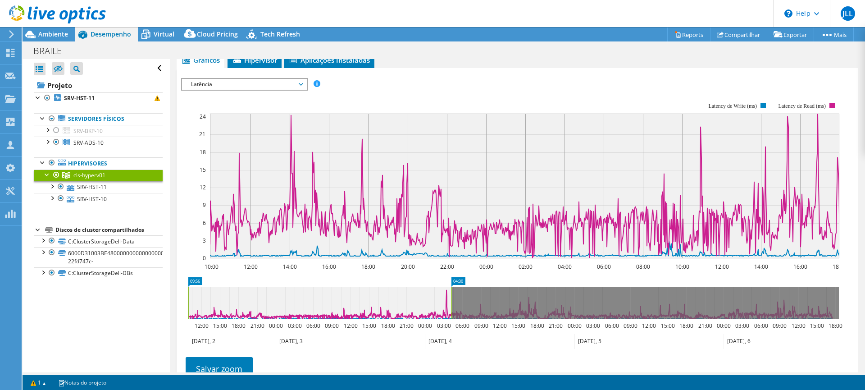
drag, startPoint x: 389, startPoint y: 305, endPoint x: 453, endPoint y: 305, distance: 63.6
click at [453, 305] on rect at bounding box center [452, 303] width 4 height 32
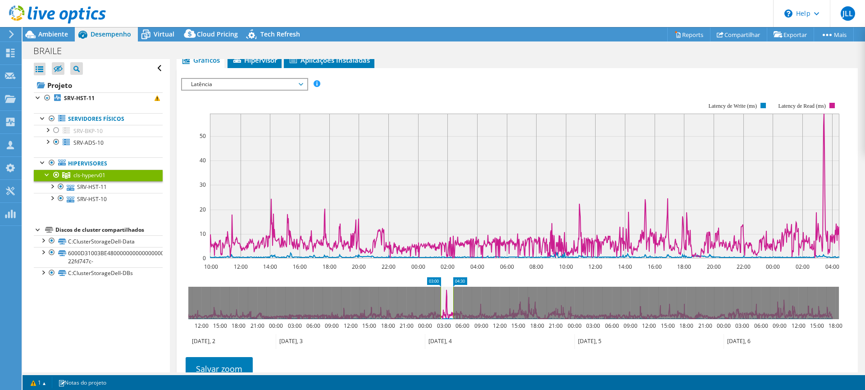
drag, startPoint x: 189, startPoint y: 301, endPoint x: 442, endPoint y: 302, distance: 252.4
click at [442, 302] on rect at bounding box center [441, 303] width 4 height 32
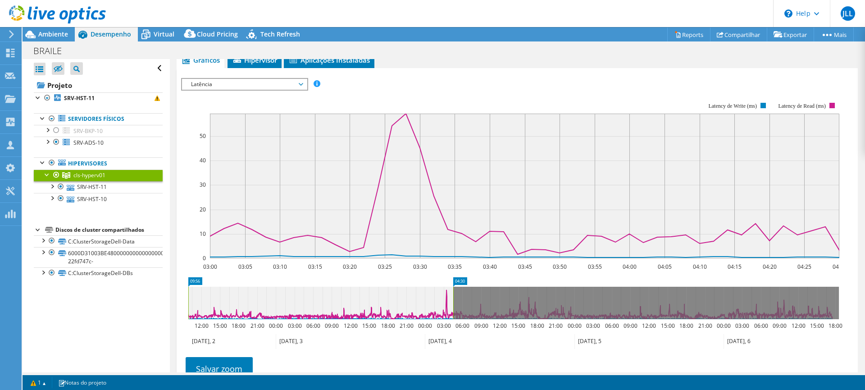
drag, startPoint x: 443, startPoint y: 305, endPoint x: 185, endPoint y: 302, distance: 257.8
click at [185, 302] on icon "04:30 09:56 12:00 15:00 18:00 21:00 00:00 03:00 06:00 09:00 12:00 15:00 18:00 2…" at bounding box center [513, 313] width 665 height 72
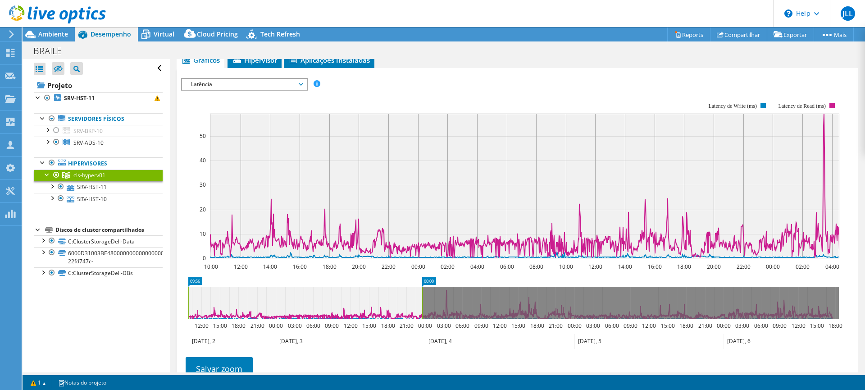
drag, startPoint x: 454, startPoint y: 307, endPoint x: 423, endPoint y: 315, distance: 31.9
click at [423, 315] on rect at bounding box center [423, 303] width 4 height 32
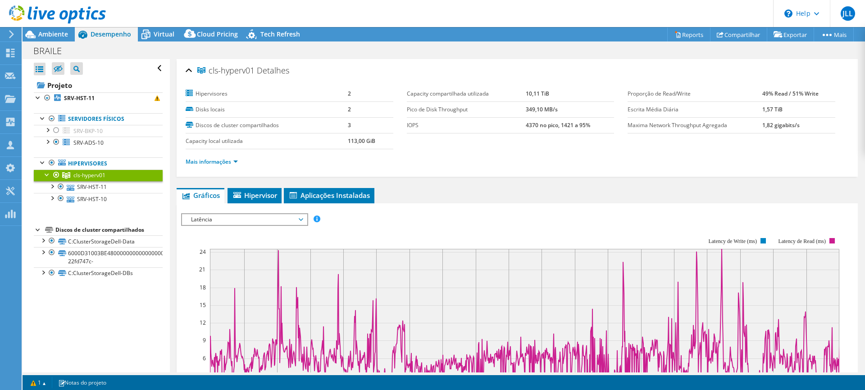
select select "SouthAmerica"
select select "BRL"
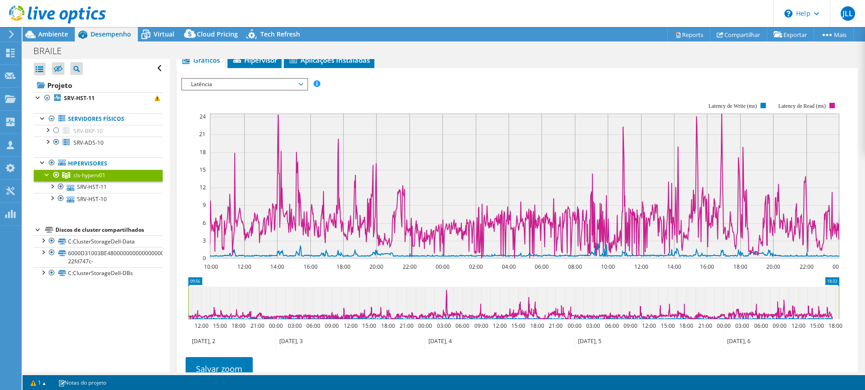
drag, startPoint x: 425, startPoint y: 308, endPoint x: 854, endPoint y: 309, distance: 429.1
click at [854, 309] on div "cls-hyperv01 Detalhes Hipervisores 2 Disks locais 2 Discos de cluster compartil…" at bounding box center [517, 189] width 695 height 531
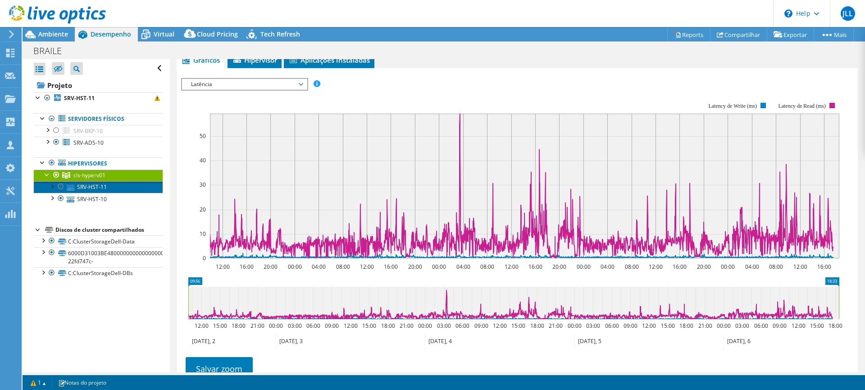
click at [111, 188] on link "SRV-HST-11" at bounding box center [98, 187] width 129 height 12
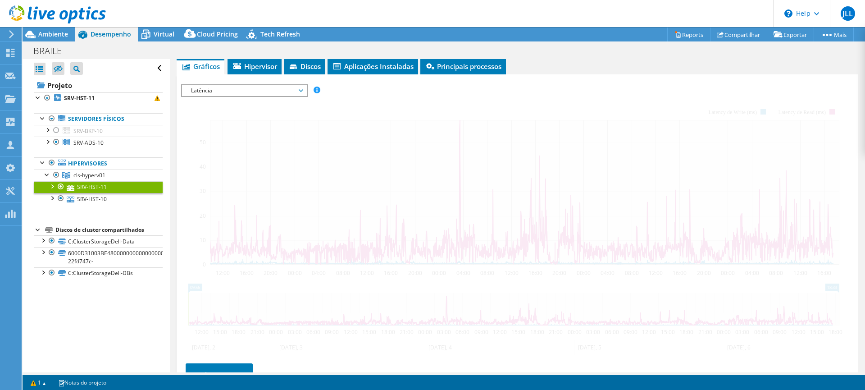
scroll to position [142, 0]
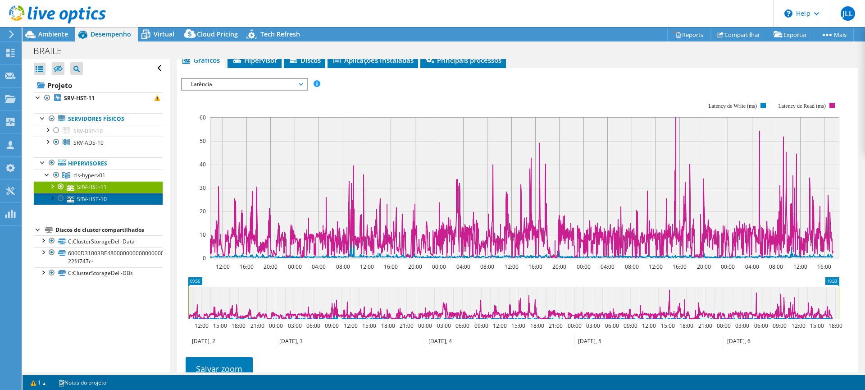
click at [92, 201] on link "SRV-HST-10" at bounding box center [98, 199] width 129 height 12
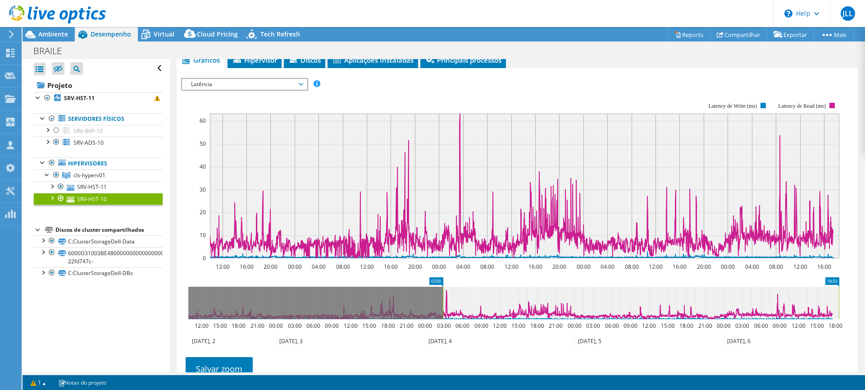
drag, startPoint x: 188, startPoint y: 301, endPoint x: 443, endPoint y: 320, distance: 255.4
click at [443, 320] on icon "18:33 03:00 12:00 15:00 18:00 21:00 00:00 03:00 06:00 09:00 12:00 15:00 18:00 2…" at bounding box center [513, 313] width 665 height 72
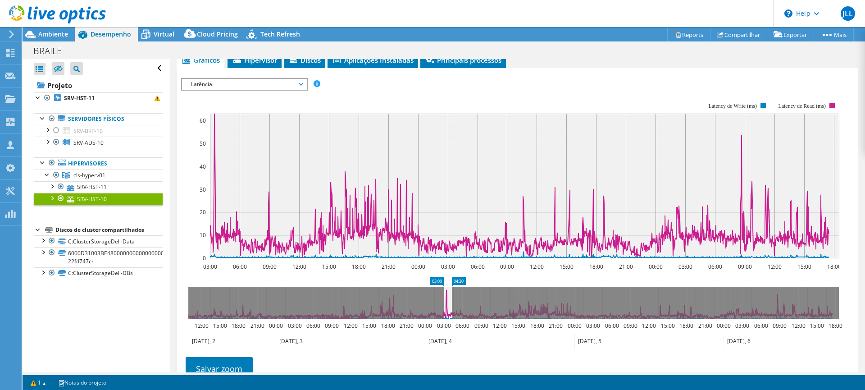
drag, startPoint x: 840, startPoint y: 305, endPoint x: 453, endPoint y: 295, distance: 387.3
click at [453, 295] on rect at bounding box center [452, 303] width 4 height 32
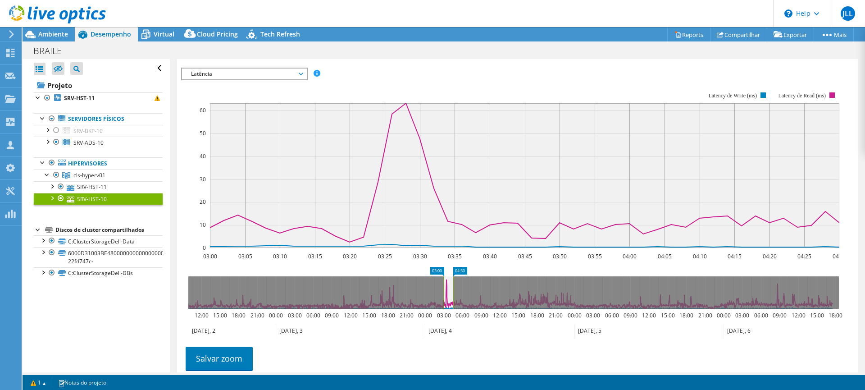
scroll to position [187, 0]
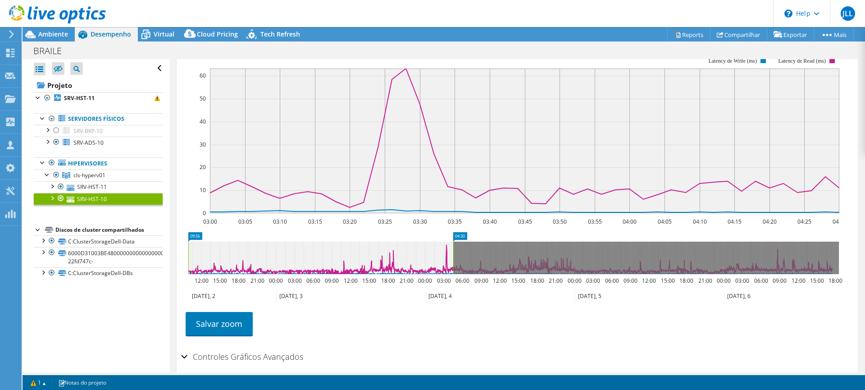
drag, startPoint x: 444, startPoint y: 264, endPoint x: 277, endPoint y: 278, distance: 167.4
click at [176, 256] on div "SRV-HST-10 Detalhes Sistema operacional Microsoft Windows Server 2022 Datacente…" at bounding box center [517, 140] width 695 height 537
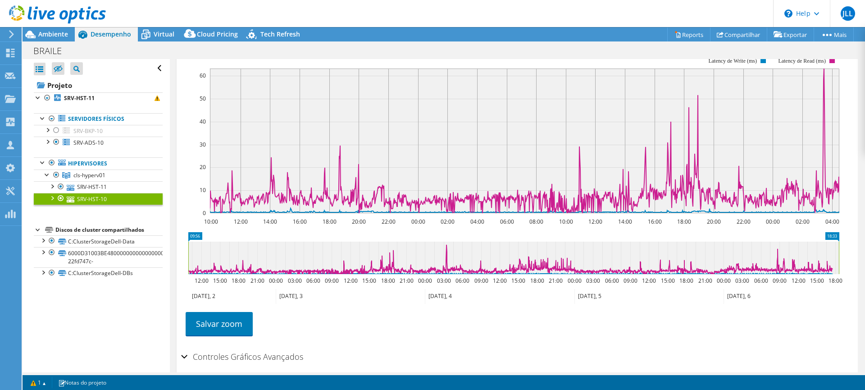
drag, startPoint x: 455, startPoint y: 263, endPoint x: 842, endPoint y: 269, distance: 386.8
click at [842, 269] on icon "09:56 18:33 12:00 15:00 18:00 21:00 00:00 03:00 06:00 09:00 12:00 15:00 18:00 2…" at bounding box center [513, 268] width 665 height 72
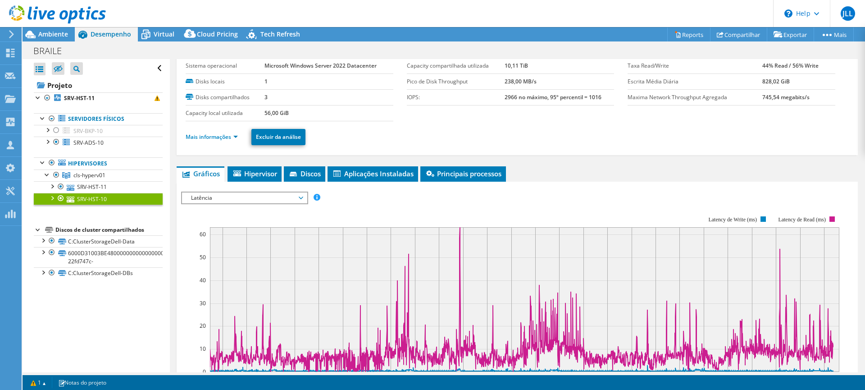
scroll to position [6, 0]
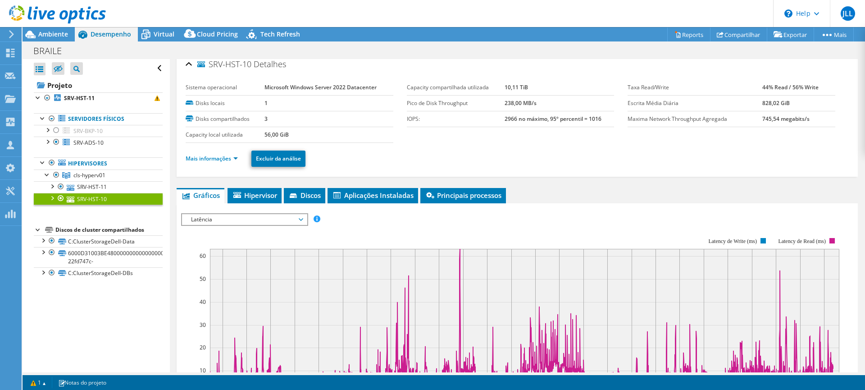
click at [302, 220] on span "Latência" at bounding box center [245, 219] width 116 height 11
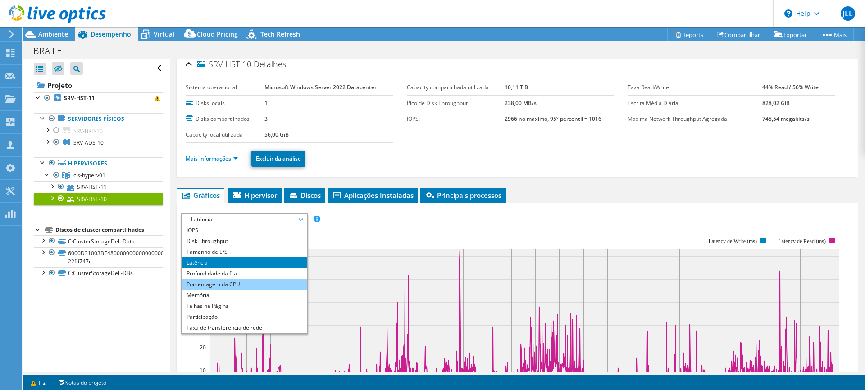
click at [235, 282] on li "Porcentagem da CPU" at bounding box center [244, 284] width 125 height 11
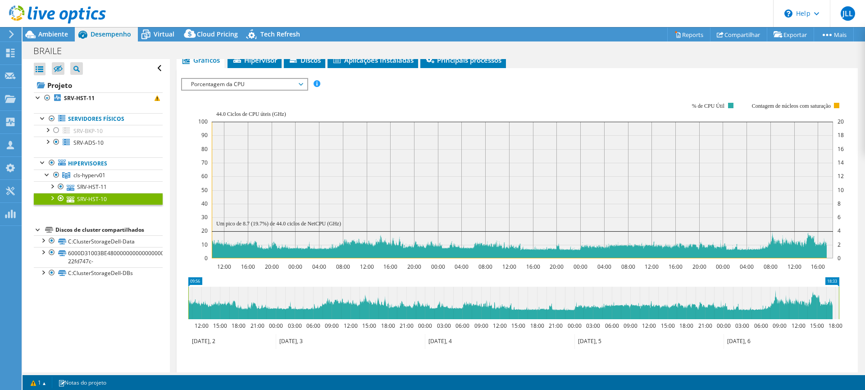
scroll to position [96, 0]
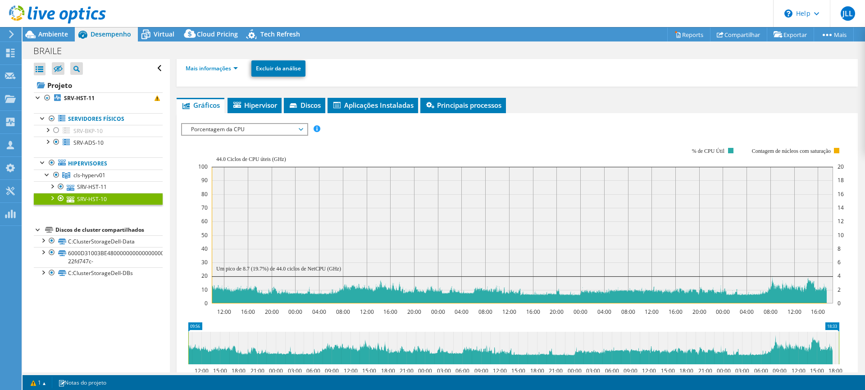
click at [270, 133] on span "Porcentagem da CPU" at bounding box center [245, 129] width 116 height 11
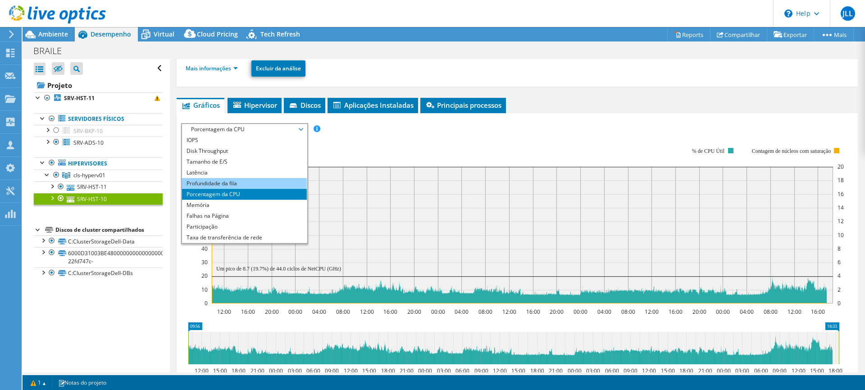
click at [244, 185] on li "Profundidade da fila" at bounding box center [244, 183] width 125 height 11
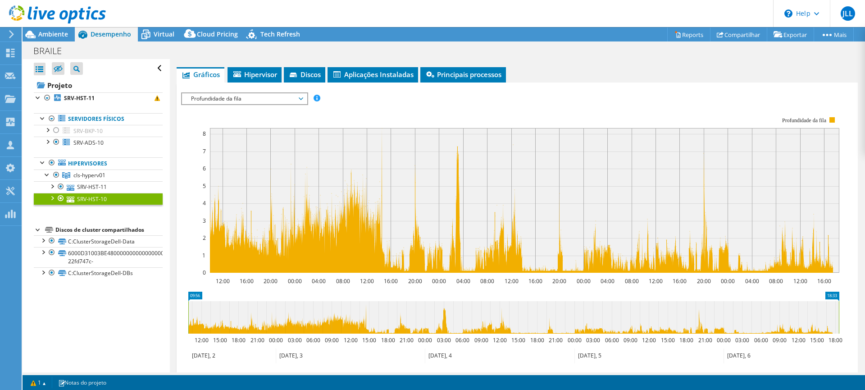
scroll to position [142, 0]
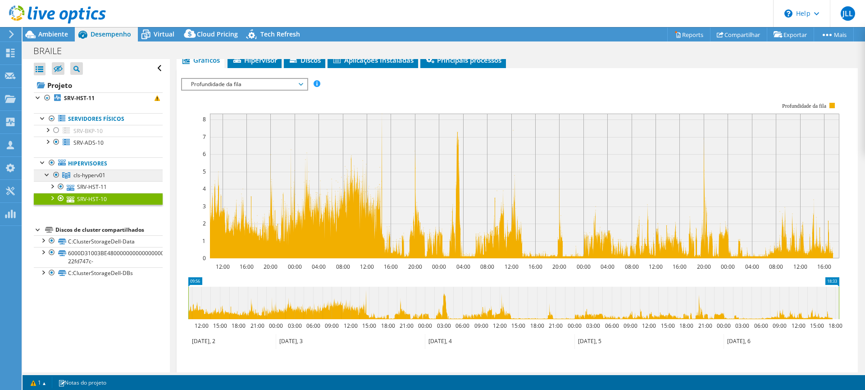
click at [87, 179] on span "cls-hyperv01" at bounding box center [89, 175] width 32 height 8
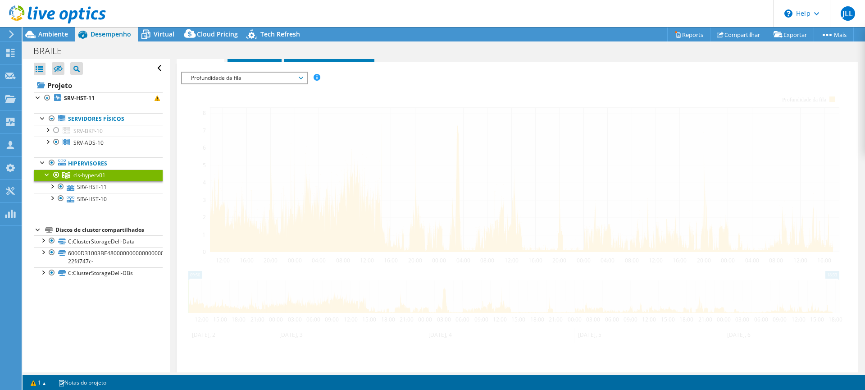
scroll to position [135, 0]
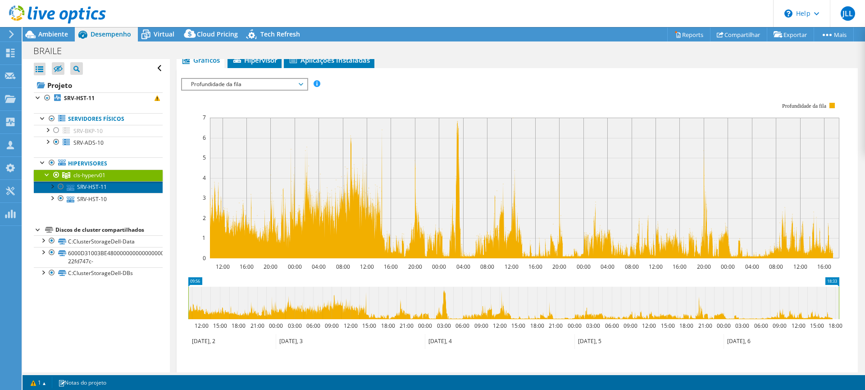
click at [91, 192] on link "SRV-HST-11" at bounding box center [98, 187] width 129 height 12
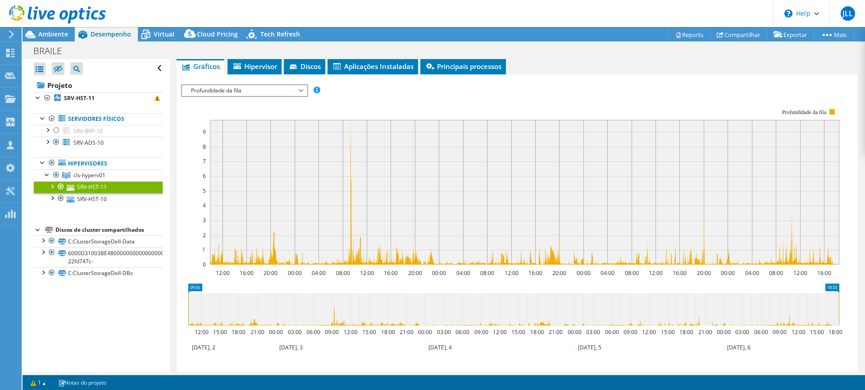
scroll to position [142, 0]
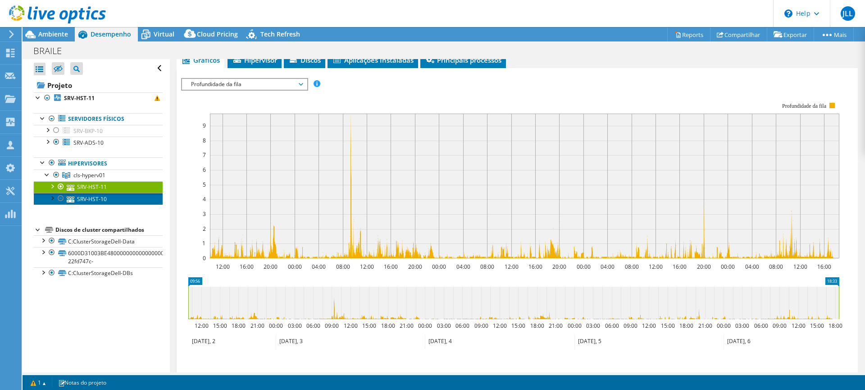
click at [88, 201] on link "SRV-HST-10" at bounding box center [98, 199] width 129 height 12
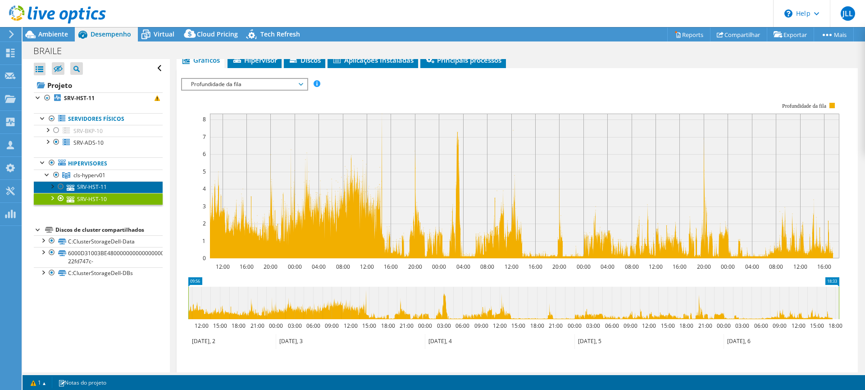
click at [94, 185] on link "SRV-HST-11" at bounding box center [98, 187] width 129 height 12
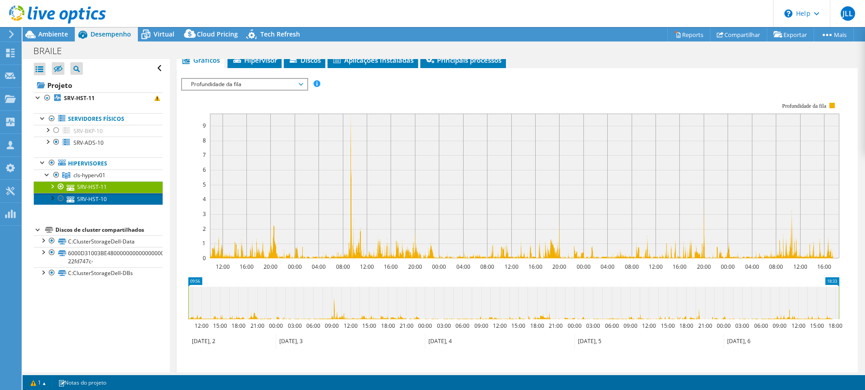
click at [101, 201] on link "SRV-HST-10" at bounding box center [98, 199] width 129 height 12
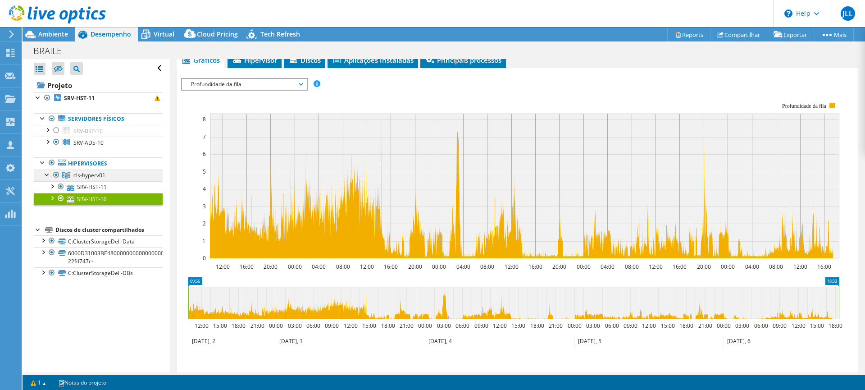
click at [100, 173] on span "cls-hyperv01" at bounding box center [89, 175] width 32 height 8
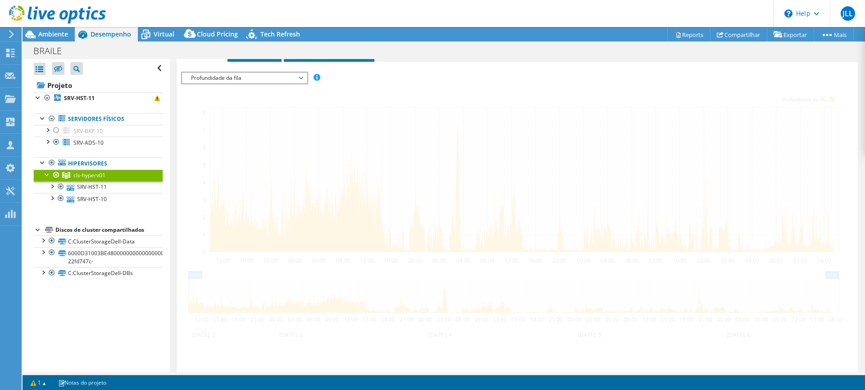
scroll to position [135, 0]
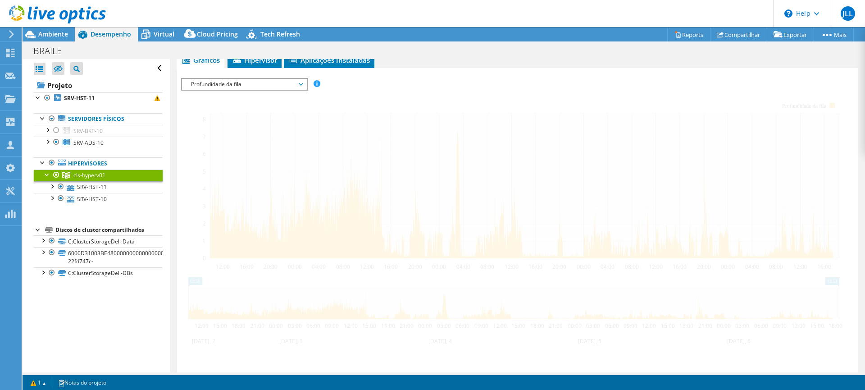
click at [264, 87] on span "Profundidade da fila" at bounding box center [245, 84] width 116 height 11
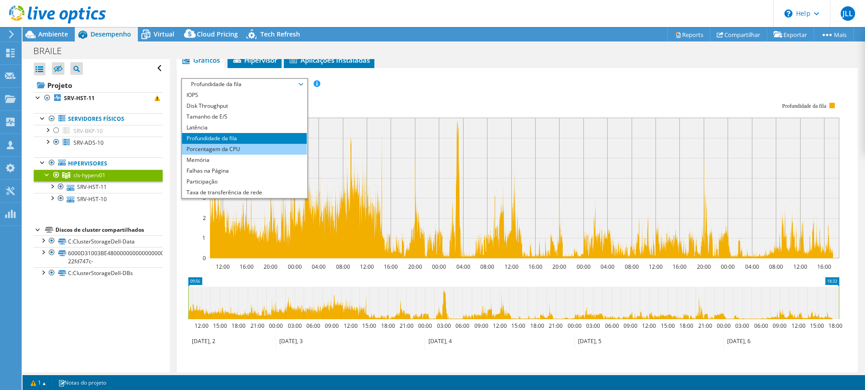
click at [237, 146] on li "Porcentagem da CPU" at bounding box center [244, 149] width 125 height 11
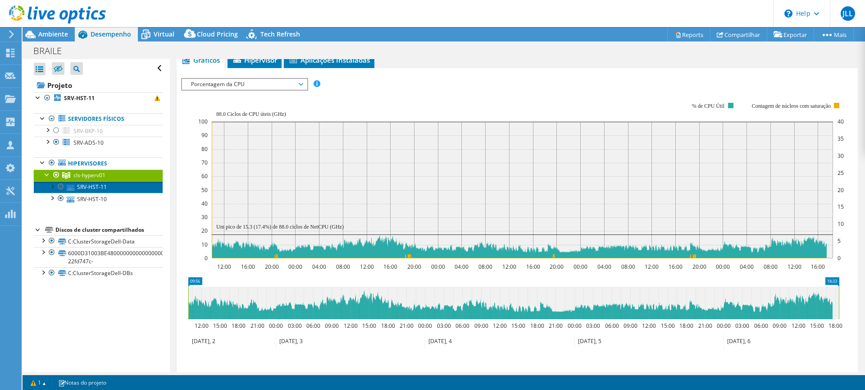
click at [98, 191] on link "SRV-HST-11" at bounding box center [98, 187] width 129 height 12
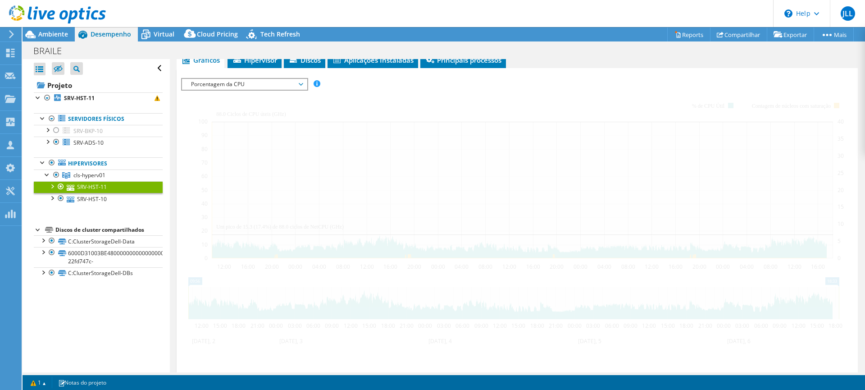
scroll to position [142, 0]
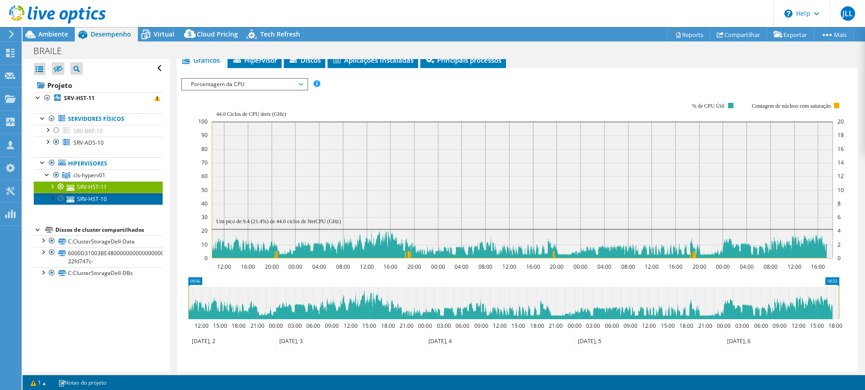
click at [96, 201] on link "SRV-HST-10" at bounding box center [98, 199] width 129 height 12
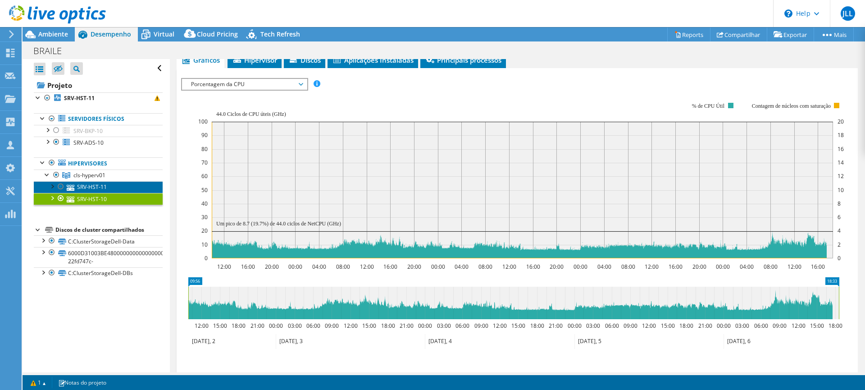
click at [97, 187] on link "SRV-HST-11" at bounding box center [98, 187] width 129 height 12
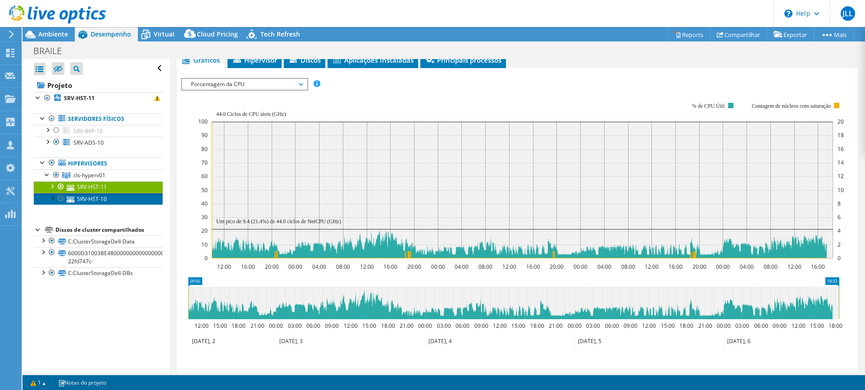
click at [98, 200] on link "SRV-HST-10" at bounding box center [98, 199] width 129 height 12
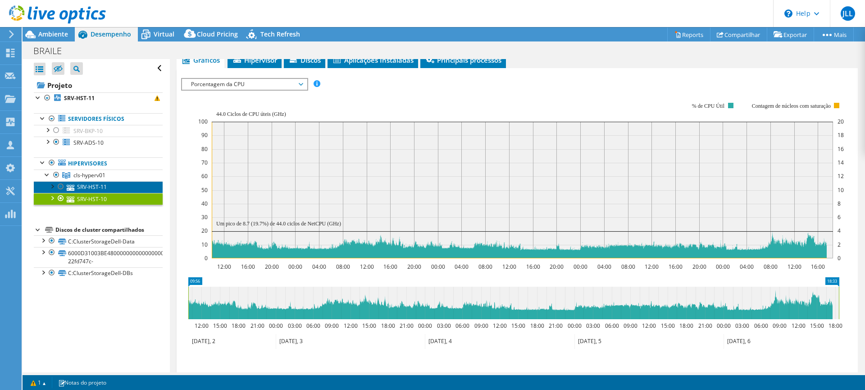
click at [100, 189] on link "SRV-HST-11" at bounding box center [98, 187] width 129 height 12
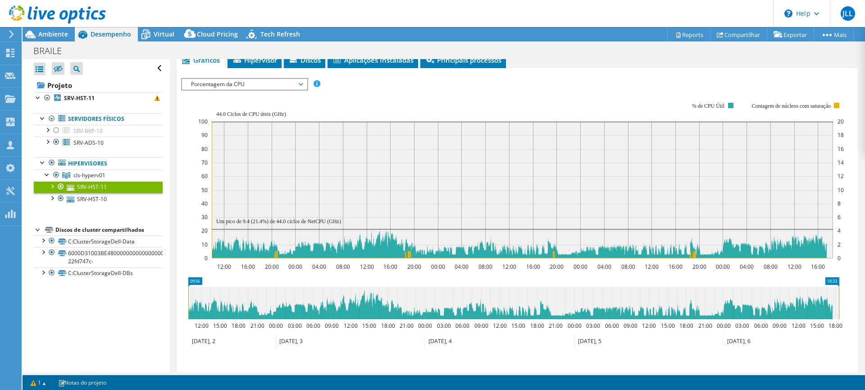
click at [99, 192] on link "SRV-HST-11" at bounding box center [98, 187] width 129 height 12
click at [96, 175] on span "cls-hyperv01" at bounding box center [89, 175] width 32 height 8
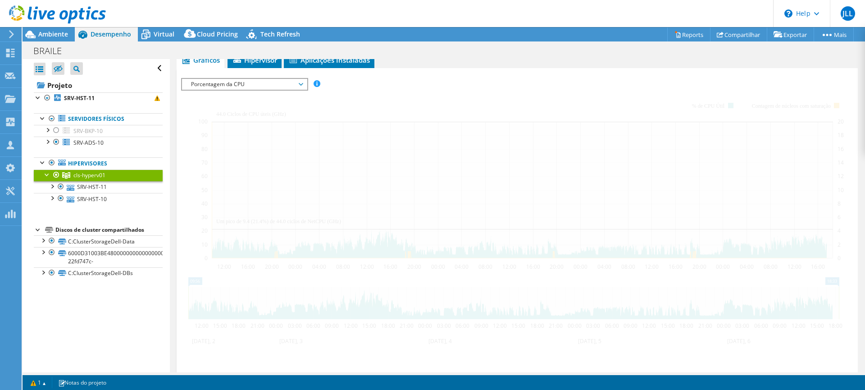
scroll to position [135, 0]
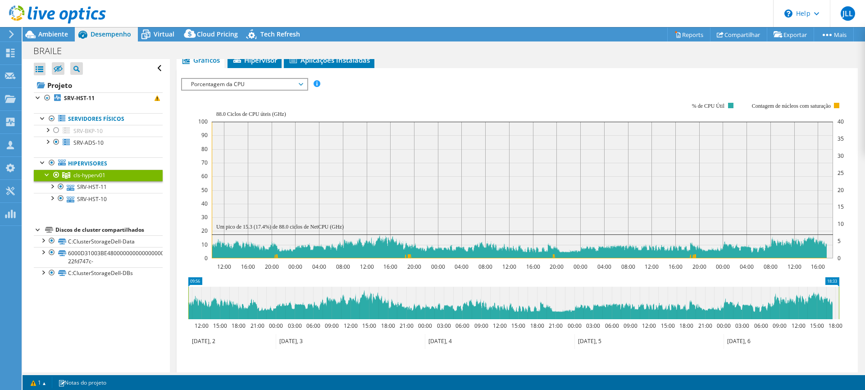
click at [281, 84] on span "Porcentagem da CPU" at bounding box center [245, 84] width 116 height 11
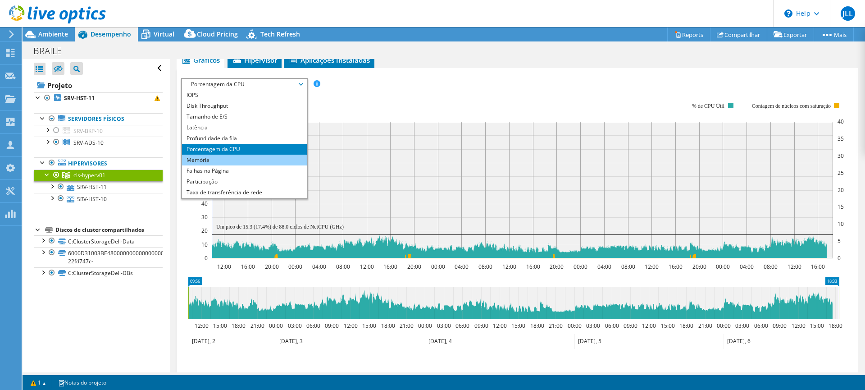
click at [238, 157] on li "Memória" at bounding box center [244, 160] width 125 height 11
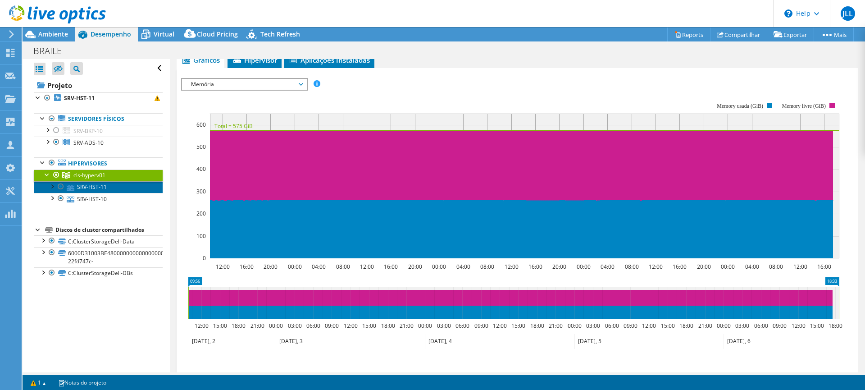
click at [105, 188] on link "SRV-HST-11" at bounding box center [98, 187] width 129 height 12
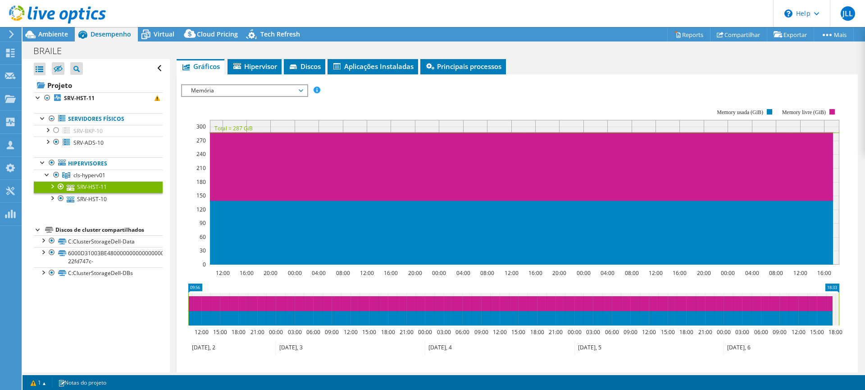
scroll to position [142, 0]
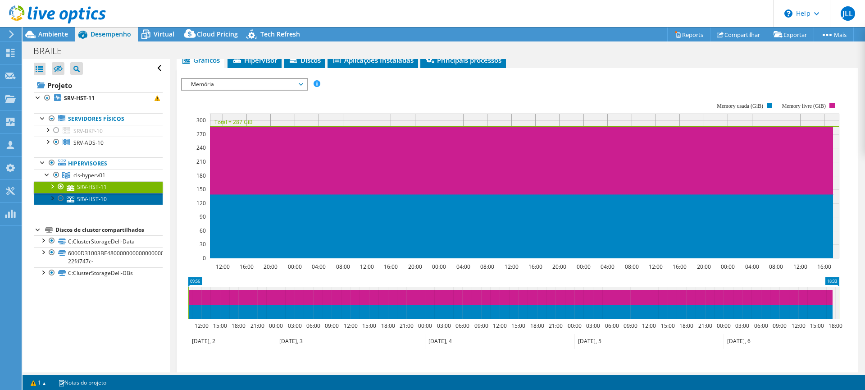
click at [101, 199] on link "SRV-HST-10" at bounding box center [98, 199] width 129 height 12
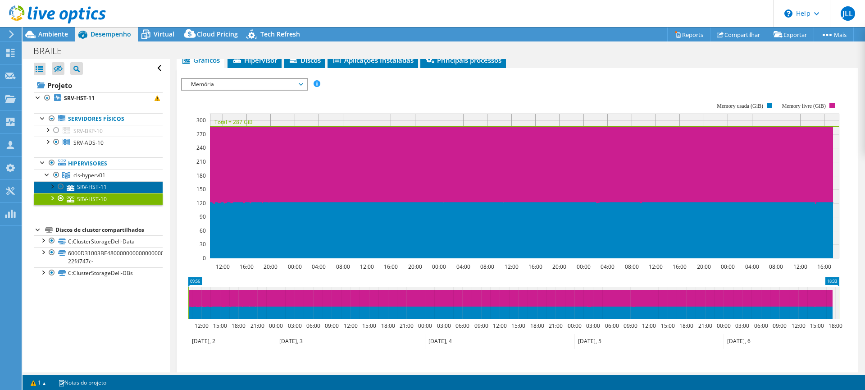
click at [101, 186] on link "SRV-HST-11" at bounding box center [98, 187] width 129 height 12
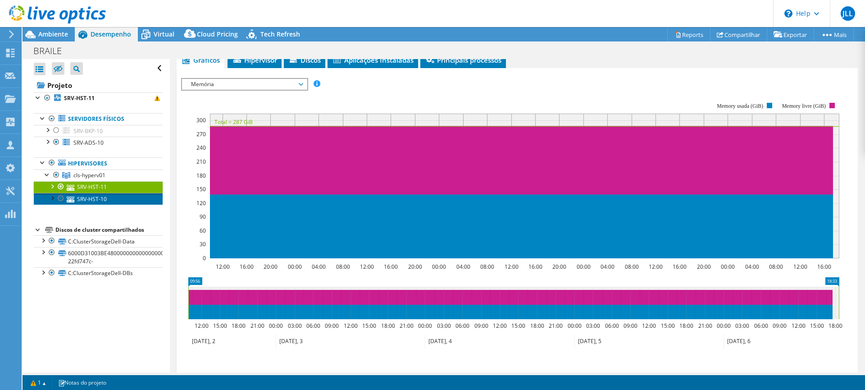
click at [89, 198] on link "SRV-HST-10" at bounding box center [98, 199] width 129 height 12
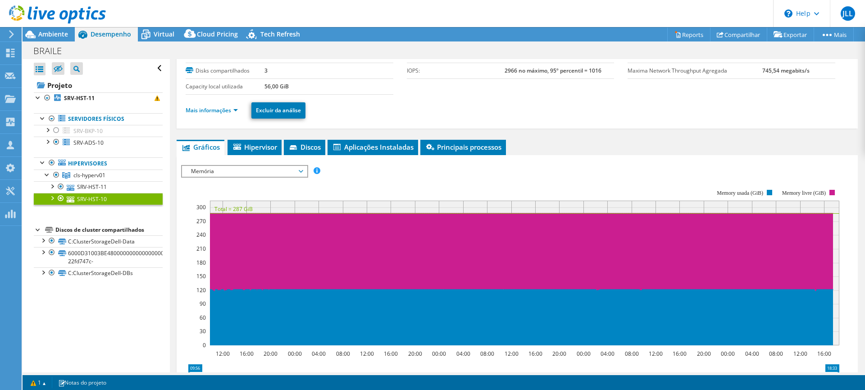
scroll to position [51, 0]
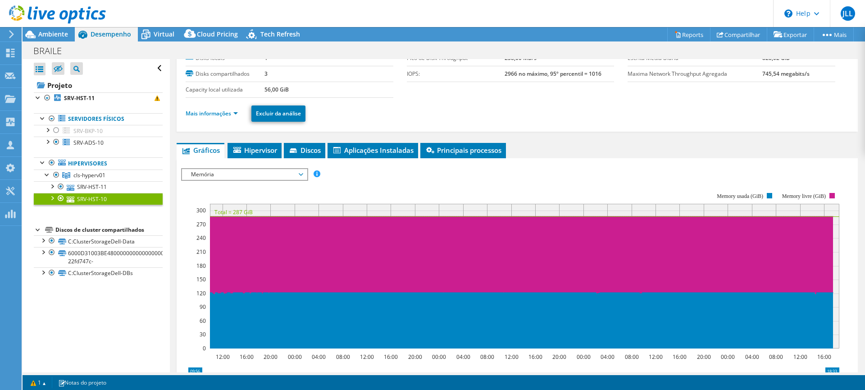
click at [252, 171] on span "Memória" at bounding box center [245, 174] width 116 height 11
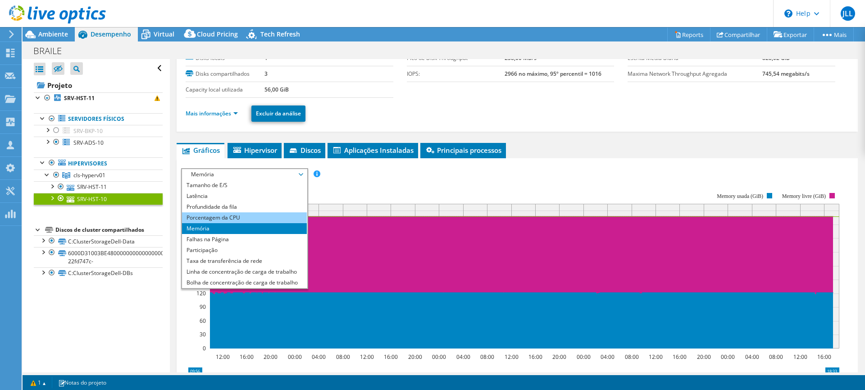
scroll to position [32, 0]
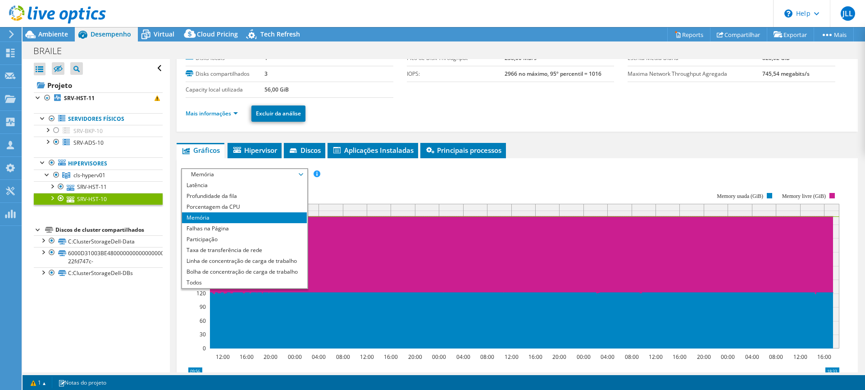
click at [435, 178] on div "IOPS Disk Throughput Tamanho de E/S Latência Profundidade da fila Porcentagem d…" at bounding box center [517, 174] width 672 height 12
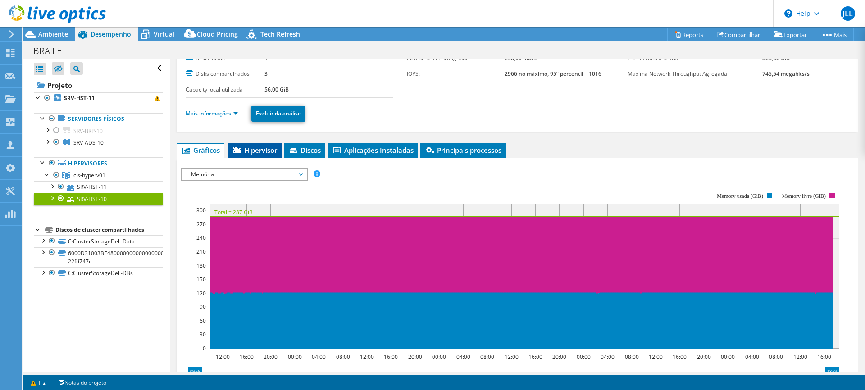
click at [261, 151] on span "Hipervisor" at bounding box center [254, 150] width 45 height 9
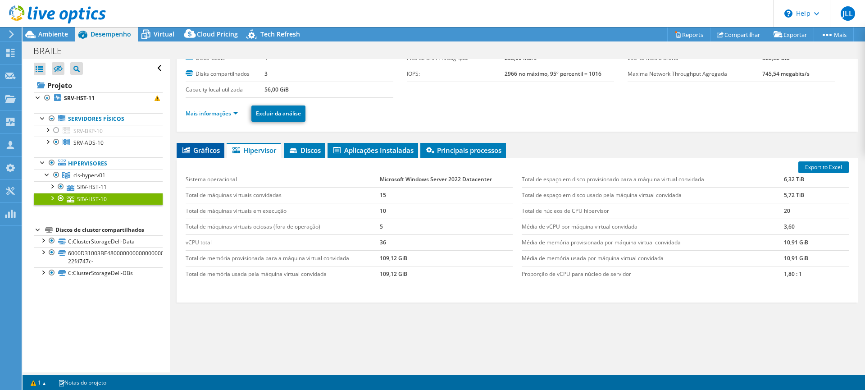
click at [205, 148] on span "Gráficos" at bounding box center [200, 150] width 39 height 9
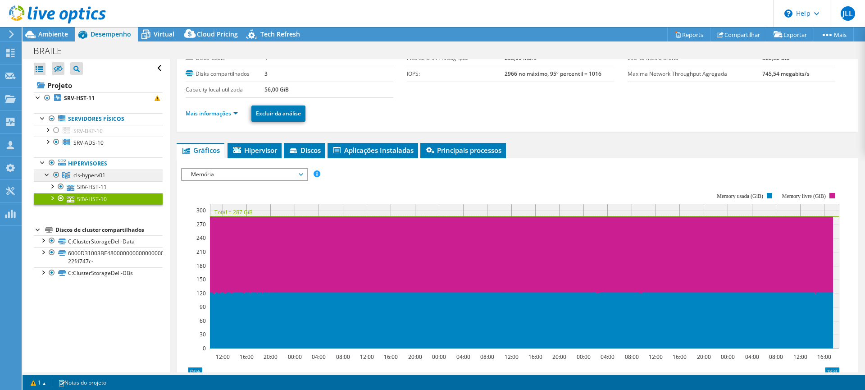
click at [85, 176] on span "cls-hyperv01" at bounding box center [89, 175] width 32 height 8
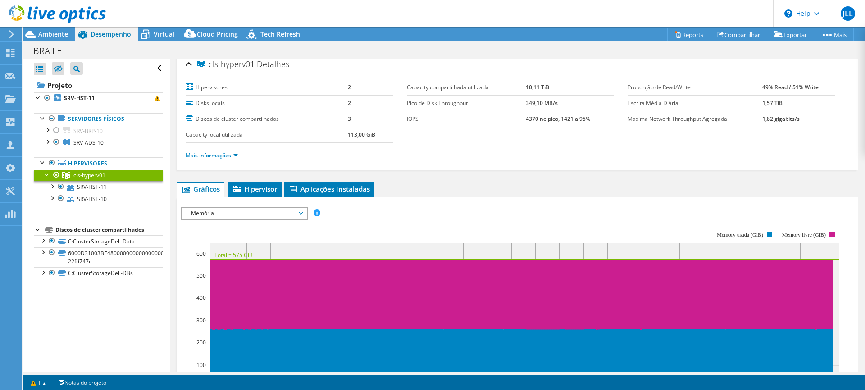
scroll to position [0, 0]
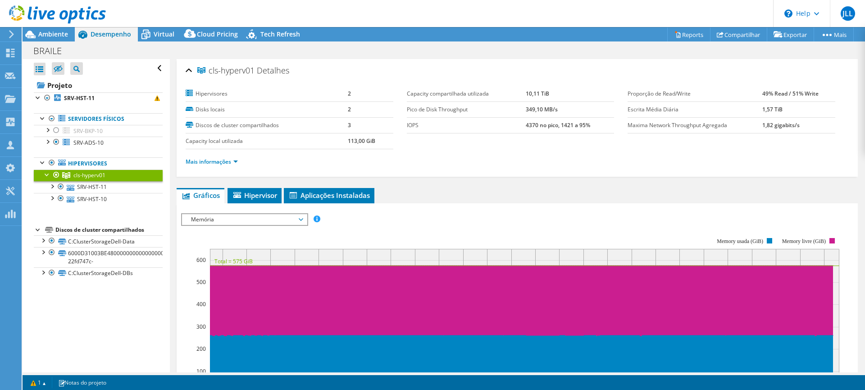
select select "SouthAmerica"
select select "BRL"
click at [101, 197] on link "SRV-HST-10" at bounding box center [98, 199] width 129 height 12
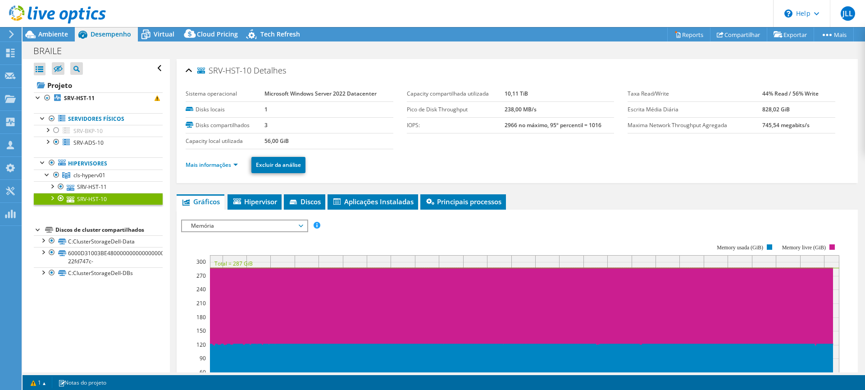
click at [241, 224] on span "Memória" at bounding box center [245, 225] width 116 height 11
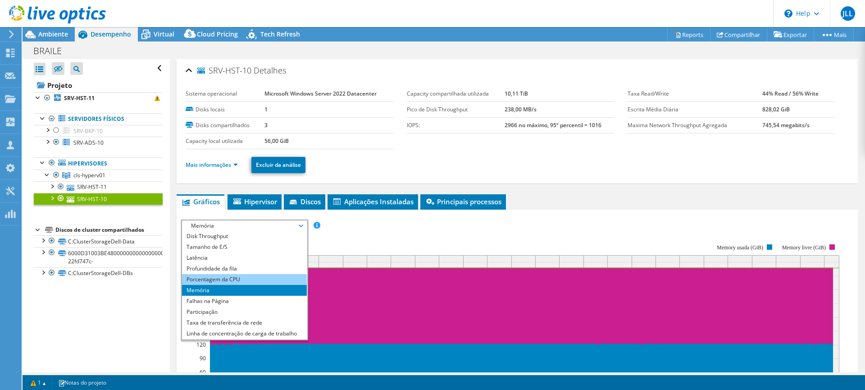
scroll to position [0, 0]
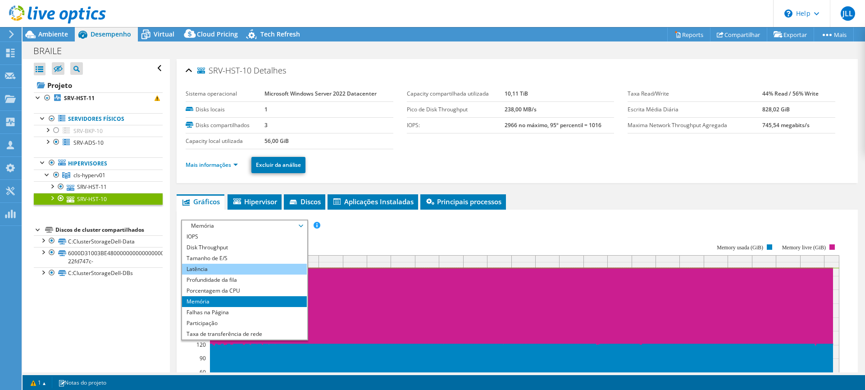
click at [222, 272] on li "Latência" at bounding box center [244, 269] width 125 height 11
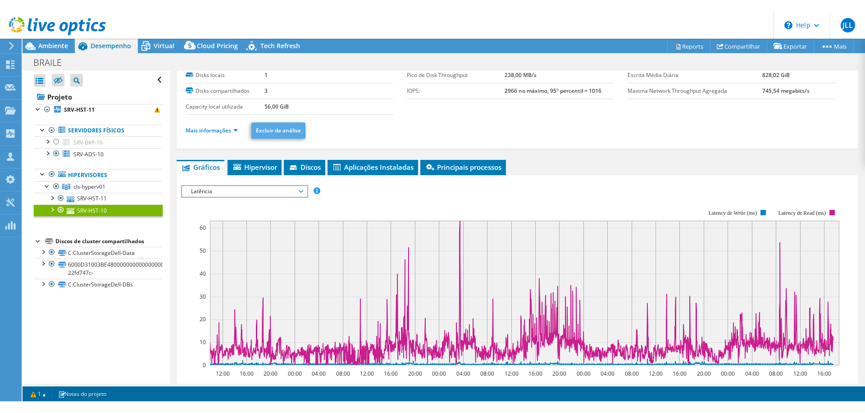
scroll to position [45, 0]
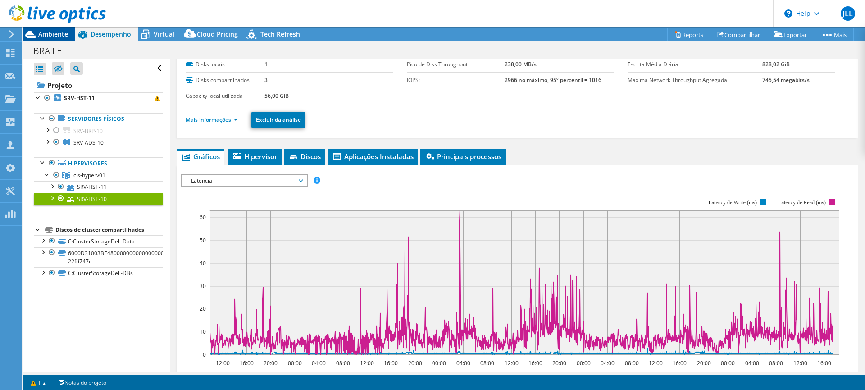
click at [46, 32] on span "Ambiente" at bounding box center [53, 34] width 30 height 9
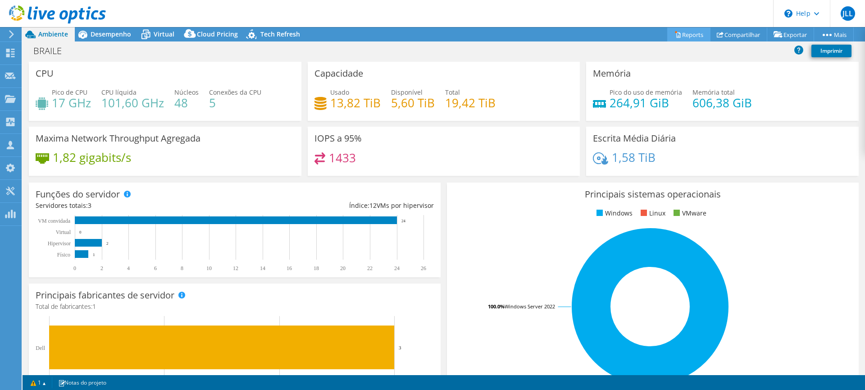
click at [689, 35] on link "Reports" at bounding box center [689, 34] width 43 height 14
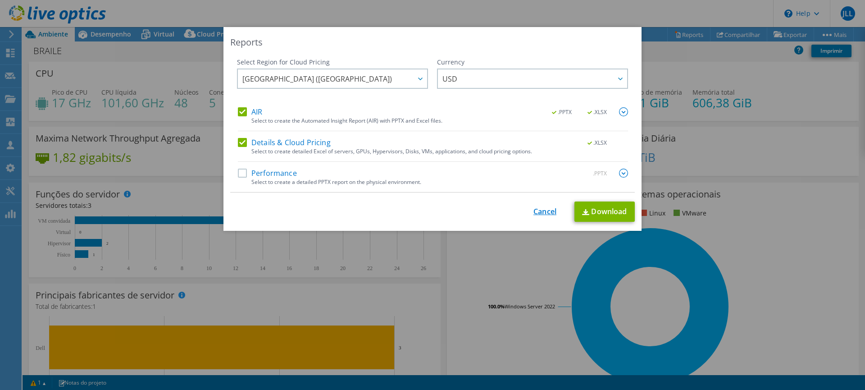
click at [543, 212] on link "Cancel" at bounding box center [545, 211] width 23 height 9
